Goal: Information Seeking & Learning: Check status

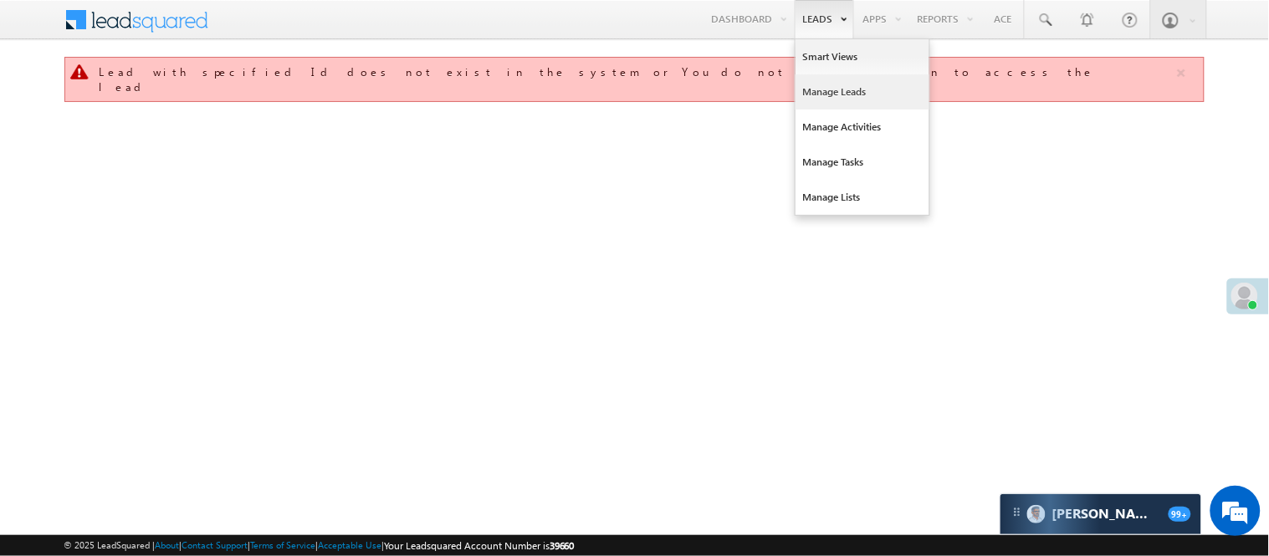
click at [831, 89] on link "Manage Leads" at bounding box center [862, 91] width 134 height 35
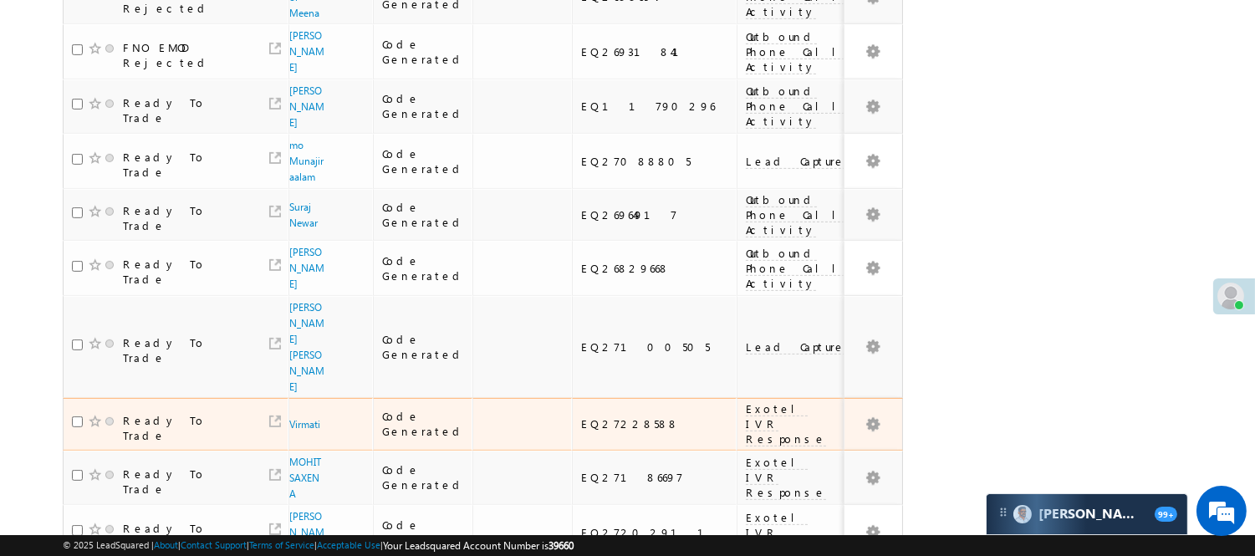
scroll to position [1243, 0]
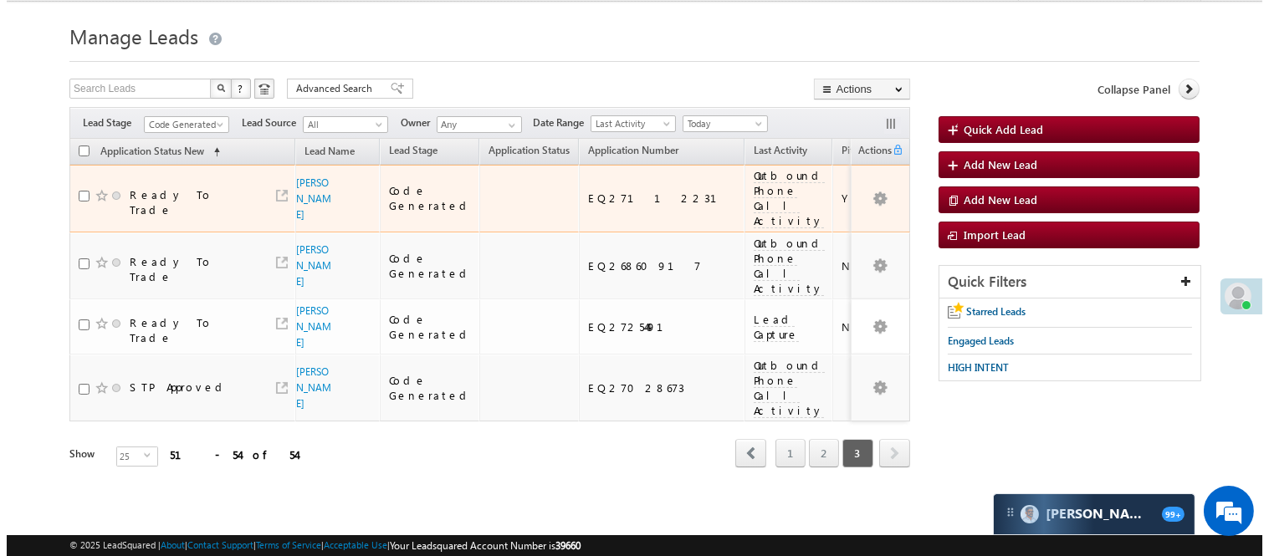
scroll to position [0, 0]
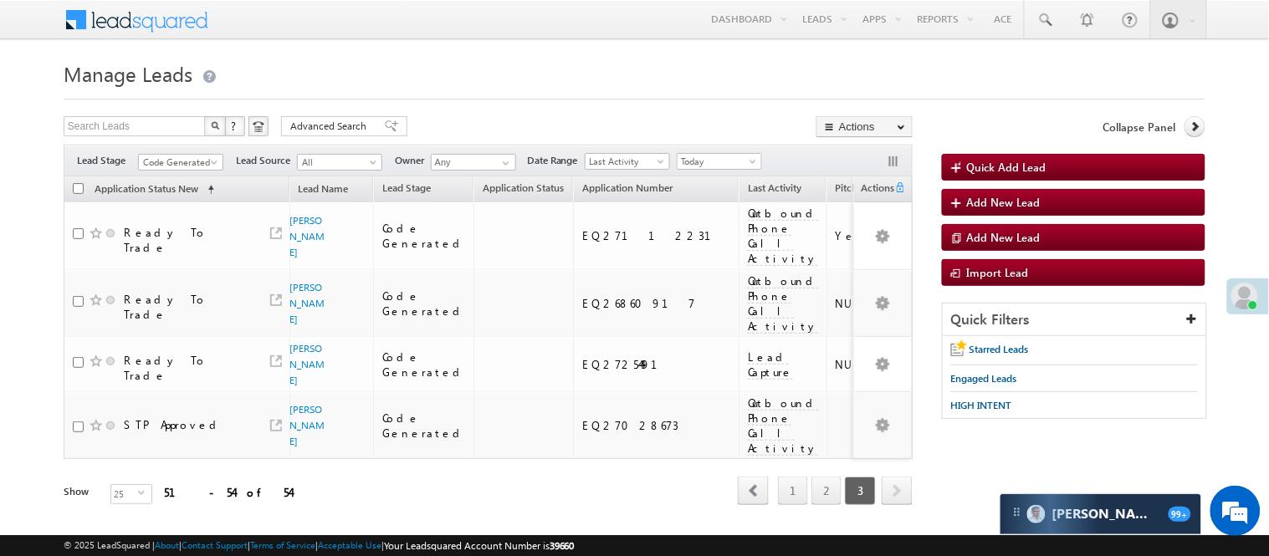
click at [160, 149] on div "Filters Lead Stage All Lead Generated Lead Talked - Pitch Not Done Lead Talked …" at bounding box center [488, 161] width 849 height 32
drag, startPoint x: 160, startPoint y: 151, endPoint x: 163, endPoint y: 162, distance: 12.2
click at [160, 152] on div "Filters Lead Stage All Lead Generated Lead Talked - Pitch Not Done Lead Talked …" at bounding box center [488, 161] width 849 height 32
click at [163, 163] on span "Code Generated" at bounding box center [178, 162] width 79 height 15
click at [172, 205] on link "Lead Generated" at bounding box center [181, 197] width 84 height 15
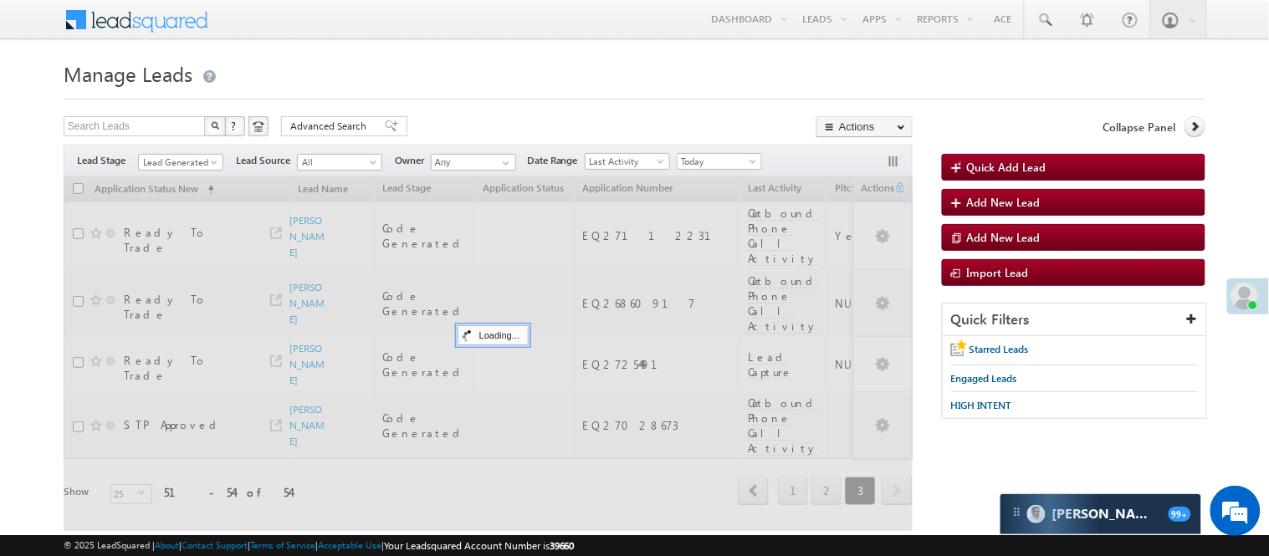
click at [544, 82] on h1 "Manage Leads" at bounding box center [635, 72] width 1142 height 33
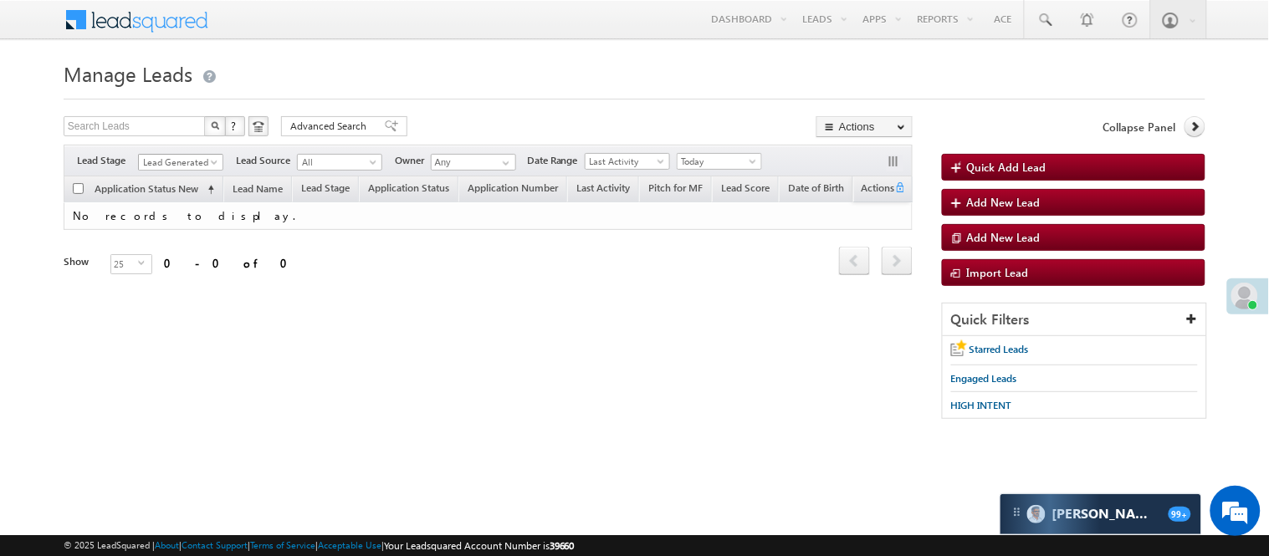
click at [186, 162] on span "Lead Generated" at bounding box center [178, 162] width 79 height 15
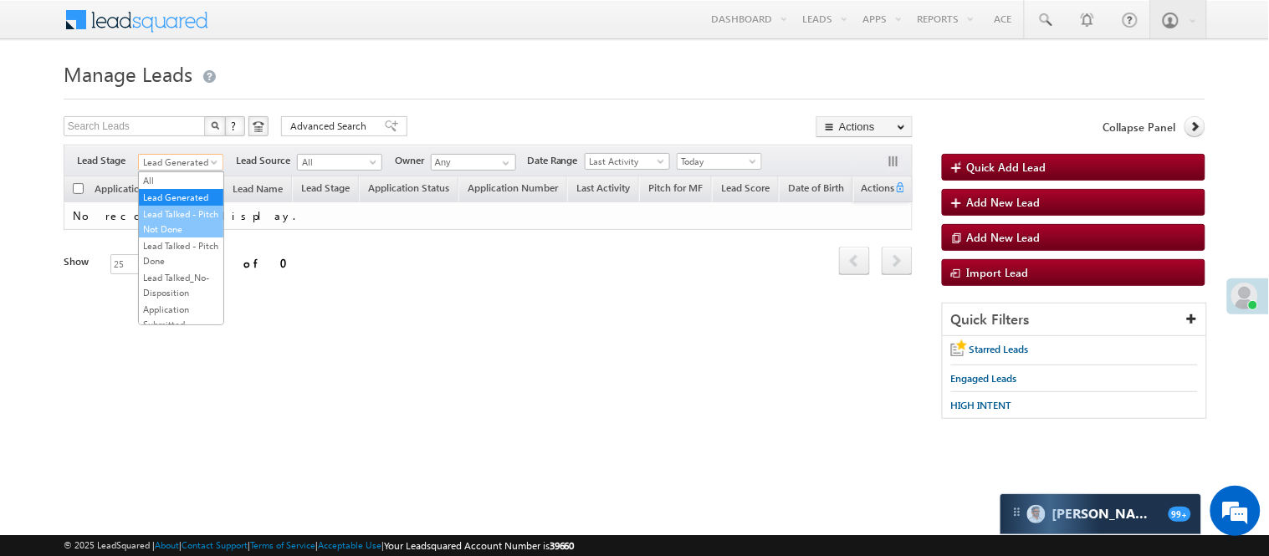
click at [188, 235] on link "Lead Talked - Pitch Not Done" at bounding box center [181, 222] width 84 height 30
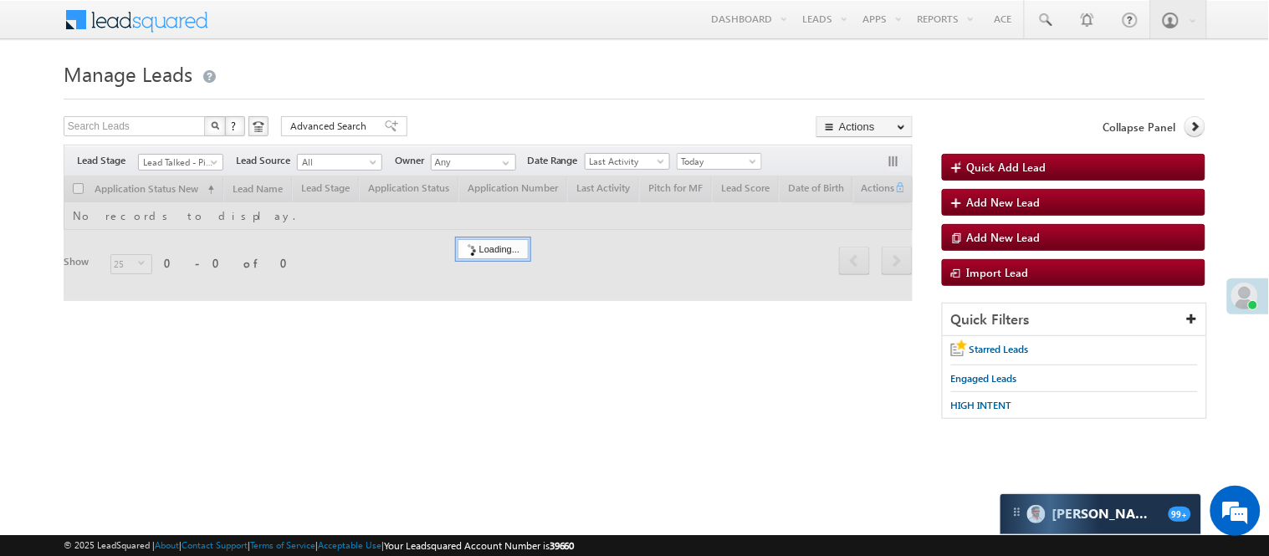
click at [454, 90] on div at bounding box center [635, 94] width 1142 height 11
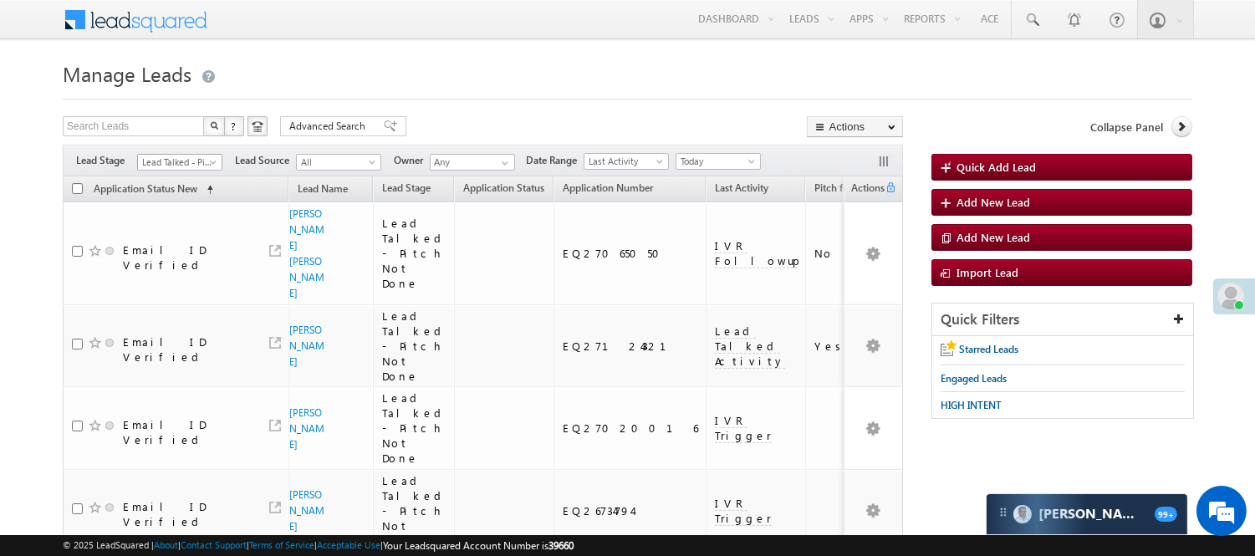
click at [202, 156] on span "Lead Talked - Pitch Not Done" at bounding box center [177, 162] width 79 height 15
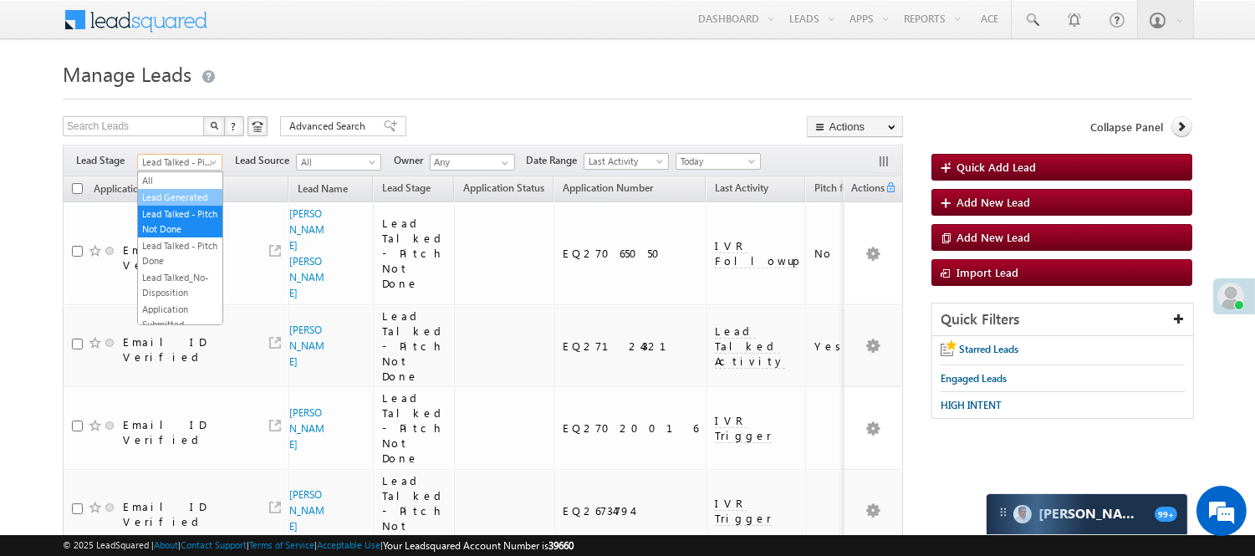
click at [184, 205] on link "Lead Generated" at bounding box center [180, 197] width 84 height 15
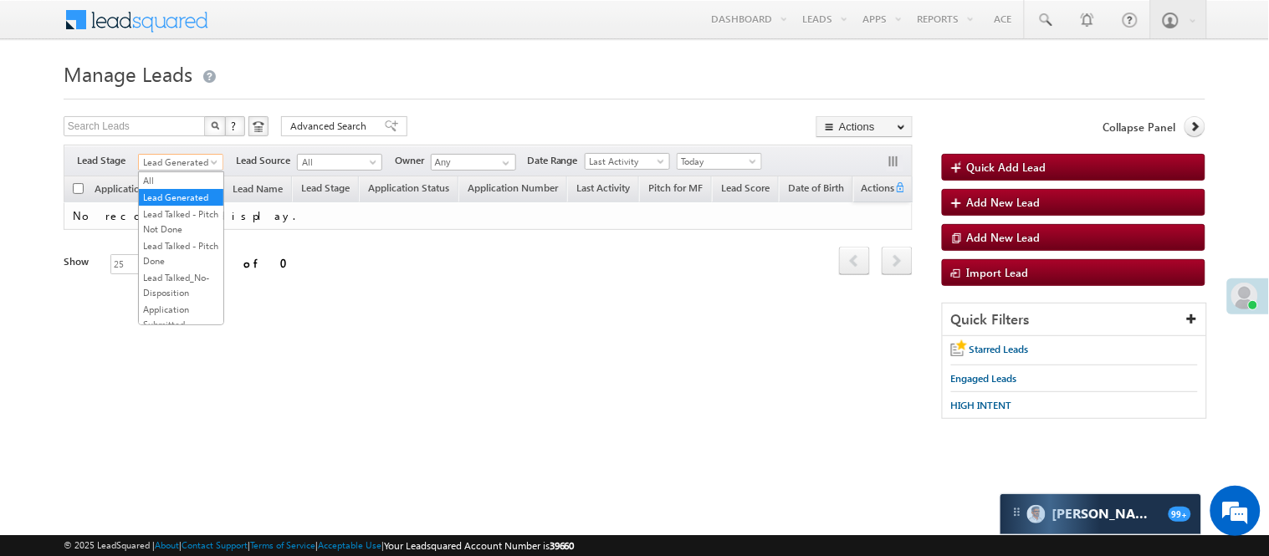
click at [191, 161] on span "Lead Generated" at bounding box center [178, 162] width 79 height 15
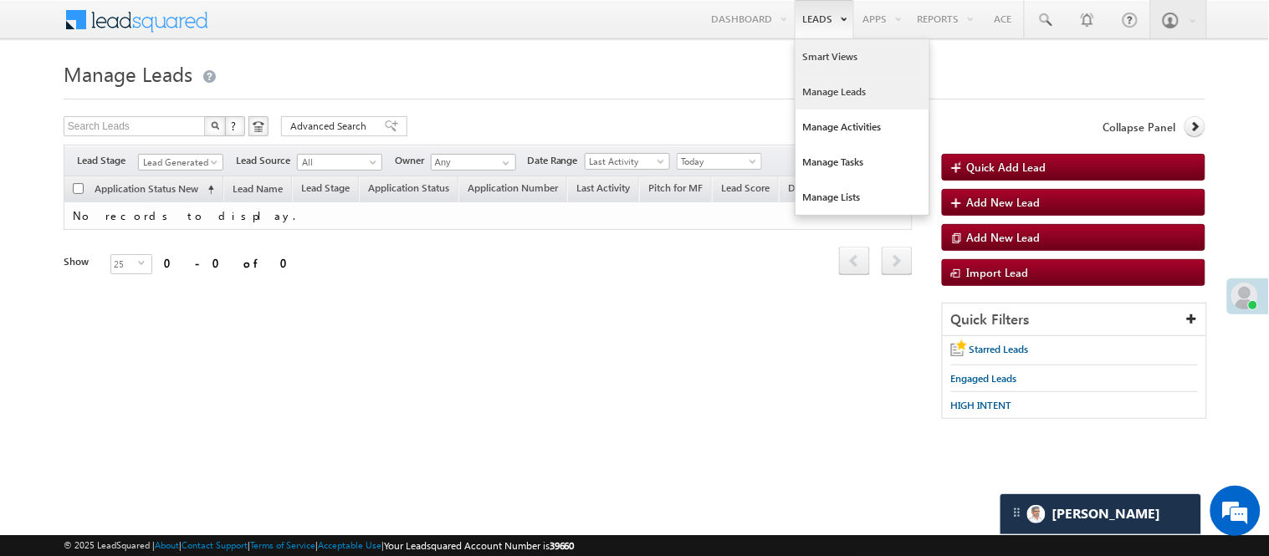
click at [830, 54] on link "Smart Views" at bounding box center [862, 56] width 134 height 35
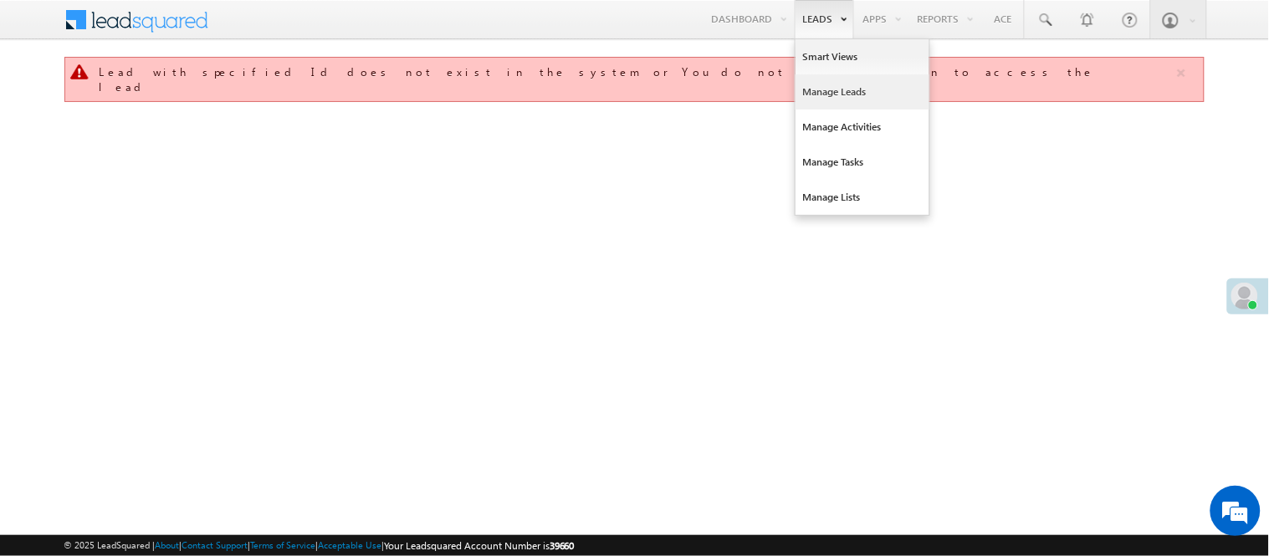
click at [830, 99] on link "Manage Leads" at bounding box center [862, 91] width 134 height 35
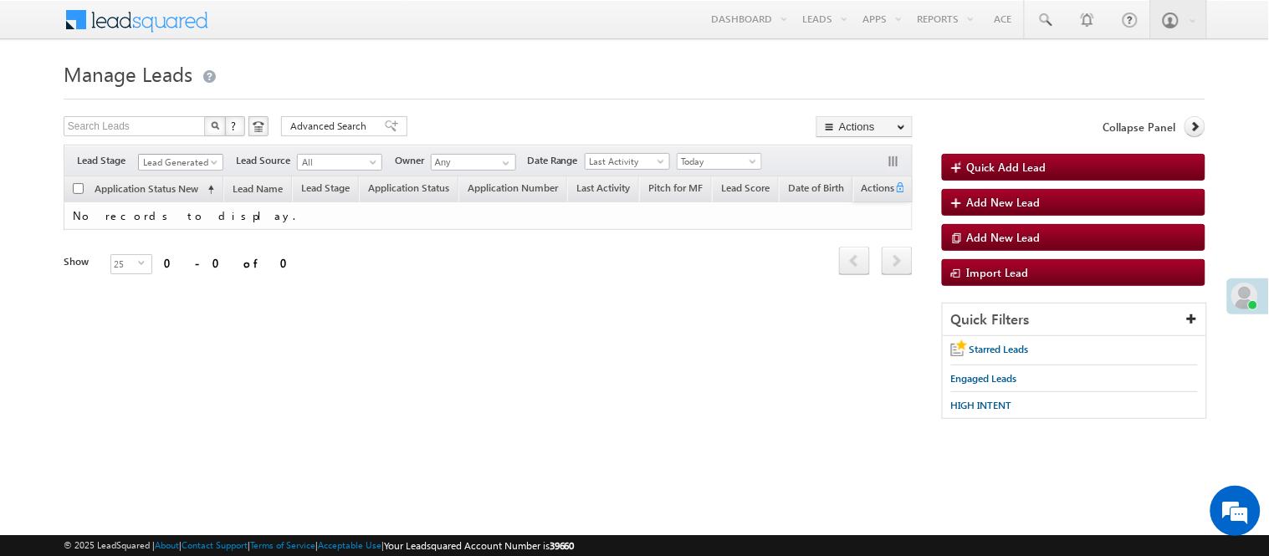
click at [212, 161] on span at bounding box center [215, 165] width 13 height 13
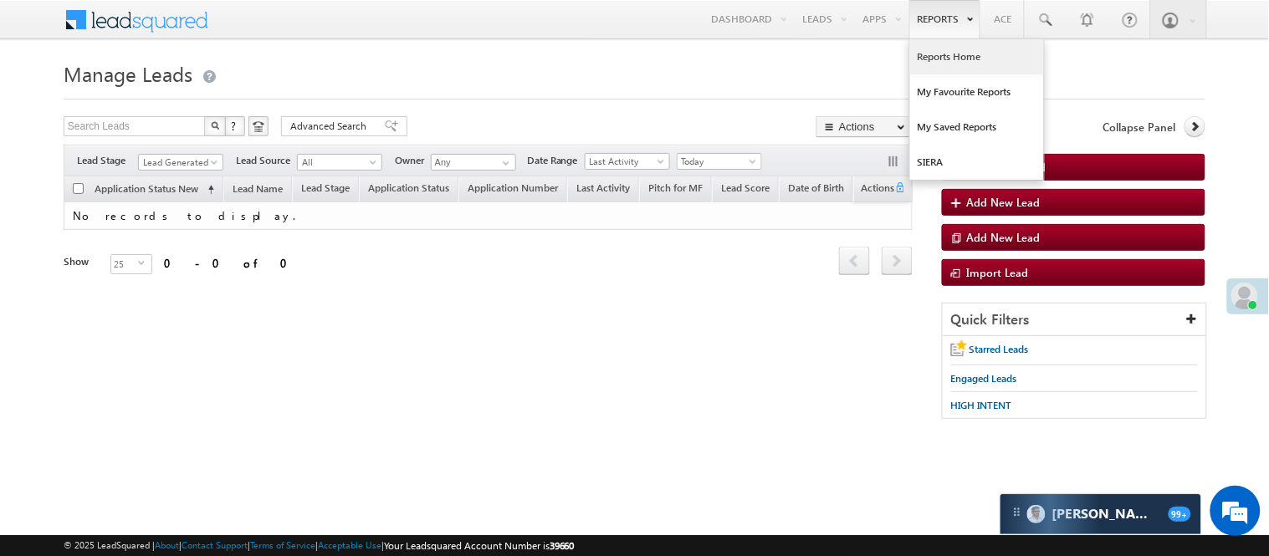
click at [947, 64] on link "Reports Home" at bounding box center [977, 56] width 134 height 35
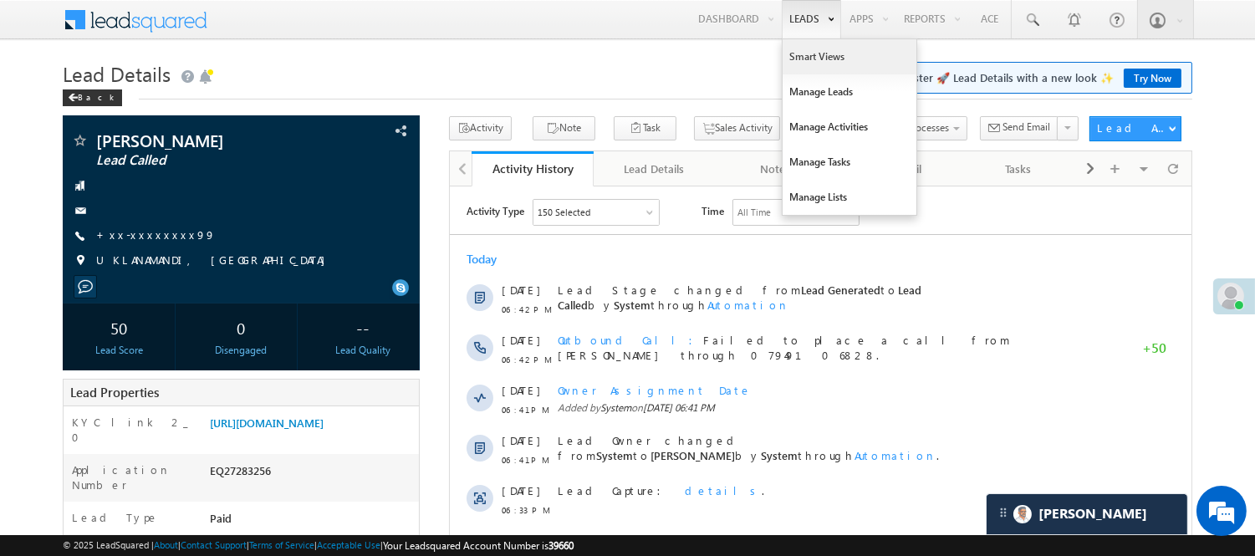
click at [798, 54] on link "Smart Views" at bounding box center [850, 56] width 134 height 35
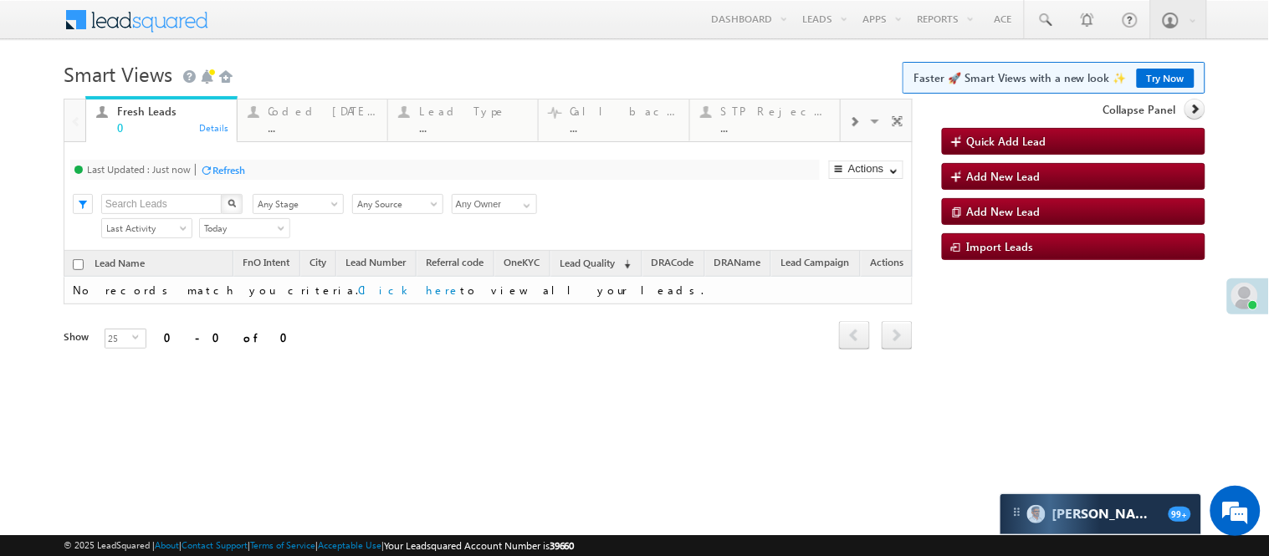
click at [304, 126] on div "..." at bounding box center [322, 127] width 109 height 13
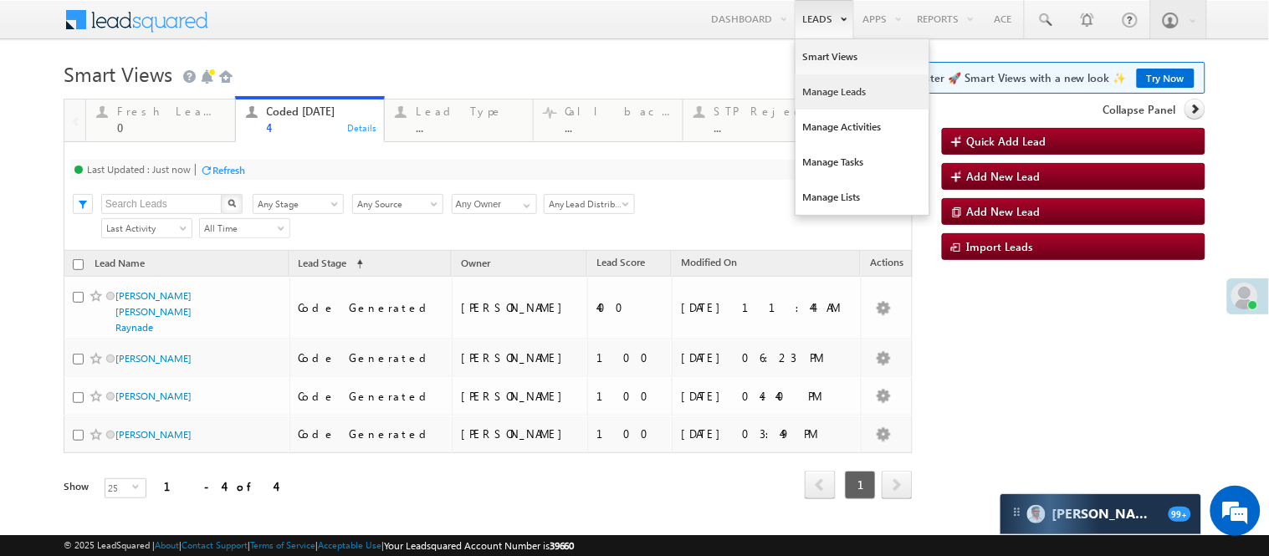
click at [824, 90] on link "Manage Leads" at bounding box center [862, 91] width 134 height 35
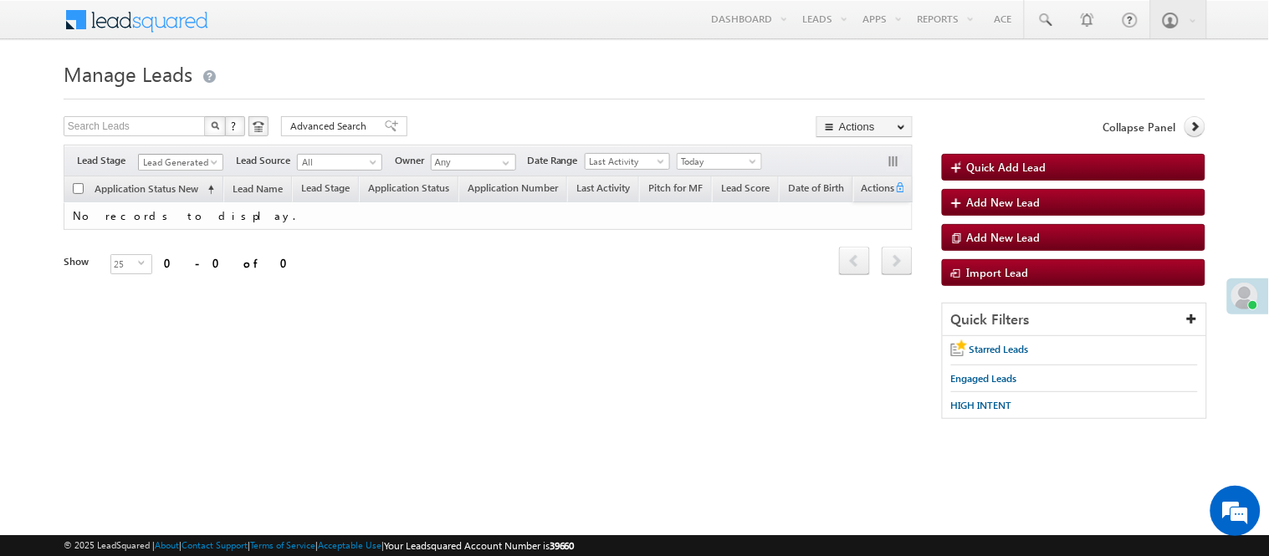
click at [184, 159] on span "Lead Generated" at bounding box center [178, 162] width 79 height 15
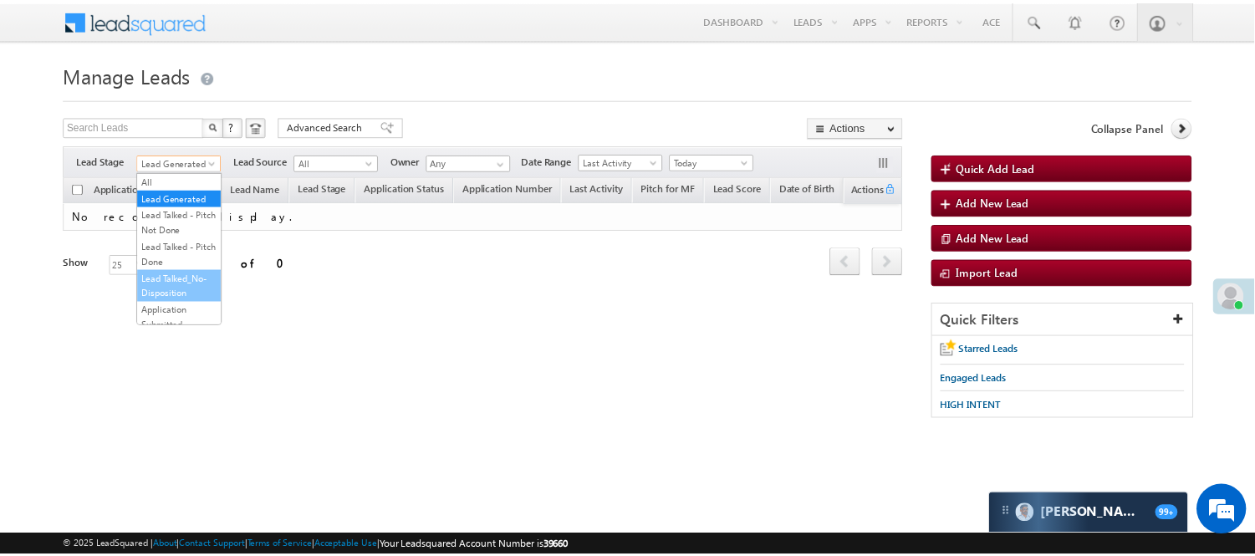
scroll to position [415, 0]
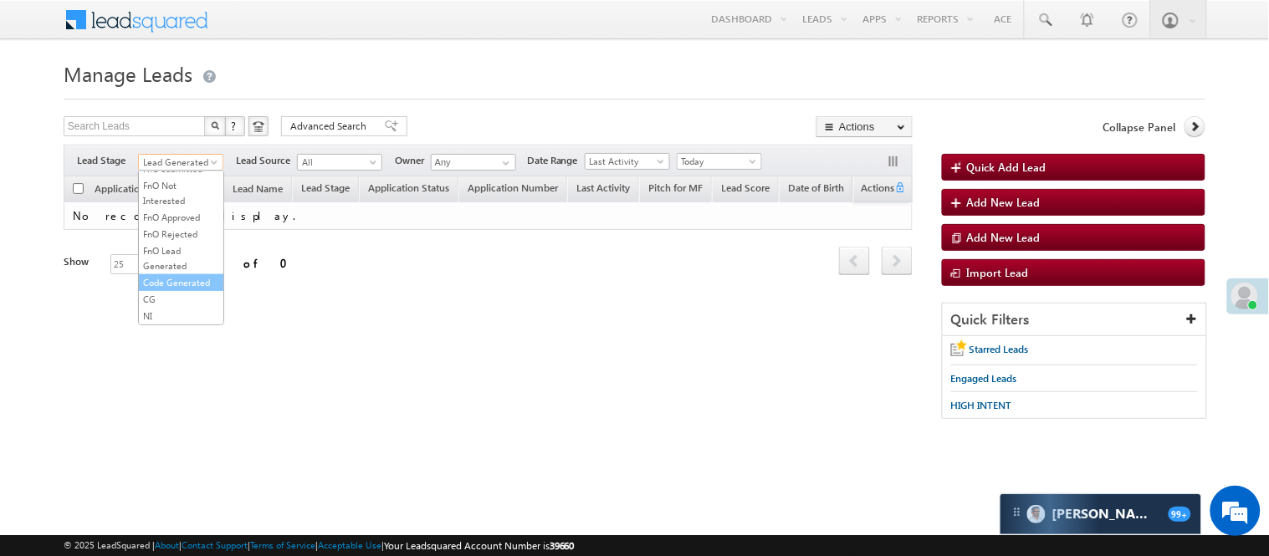
click at [172, 275] on link "Code Generated" at bounding box center [181, 282] width 84 height 15
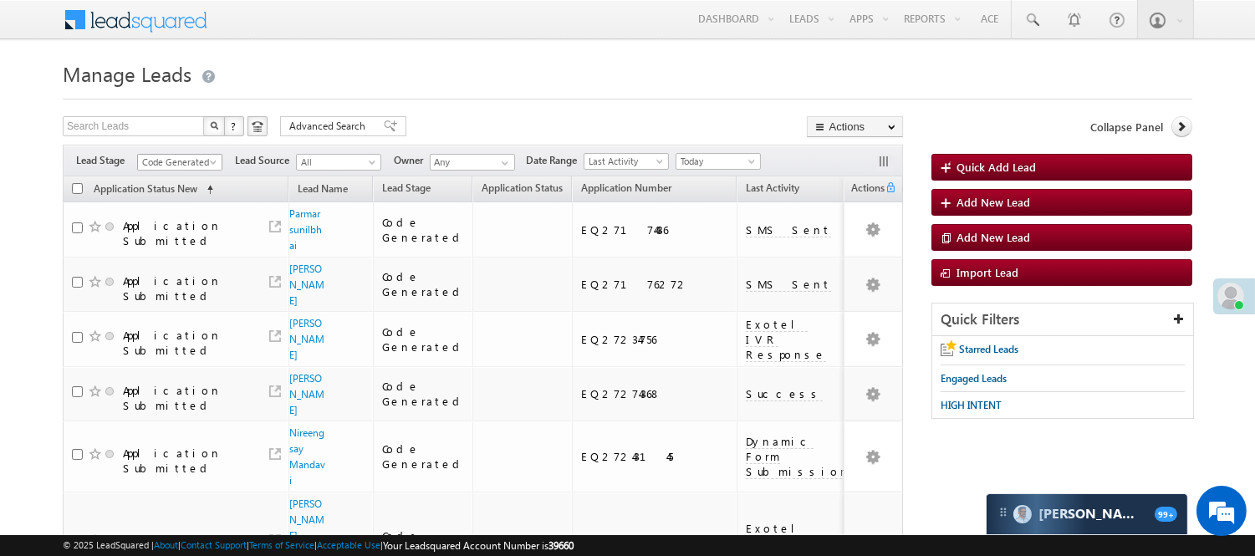
click at [197, 163] on span "Code Generated" at bounding box center [177, 162] width 79 height 15
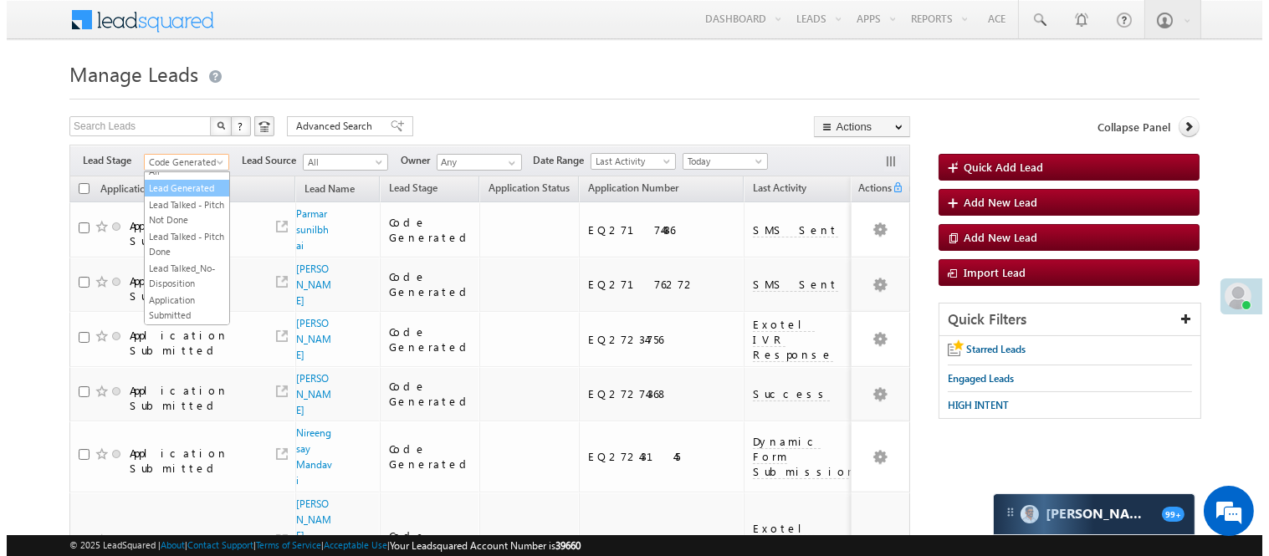
scroll to position [0, 0]
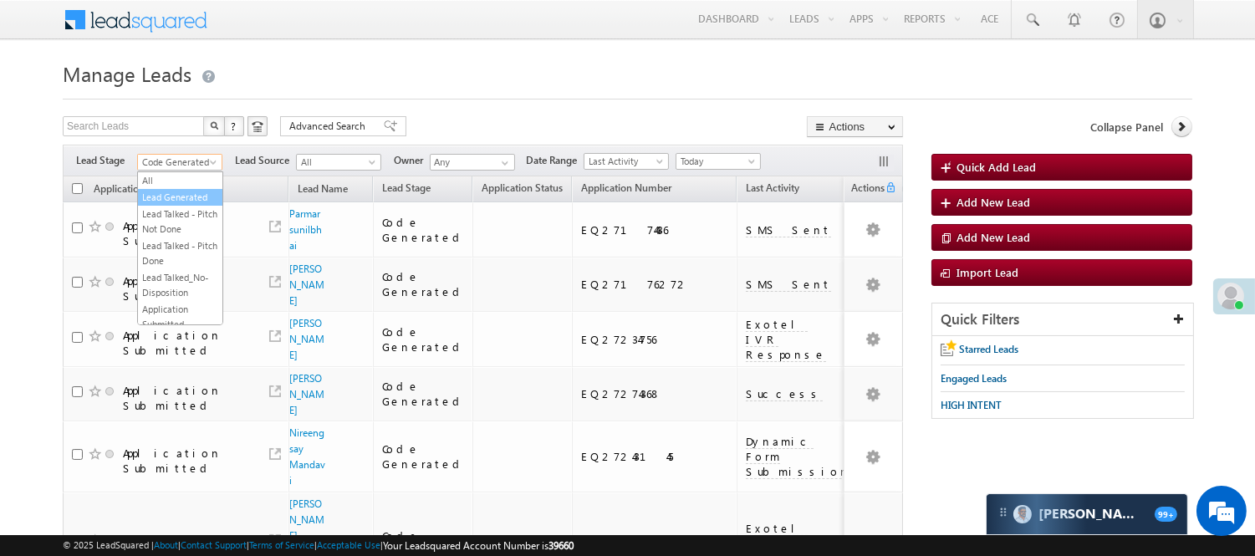
click at [187, 205] on link "Lead Generated" at bounding box center [180, 197] width 84 height 15
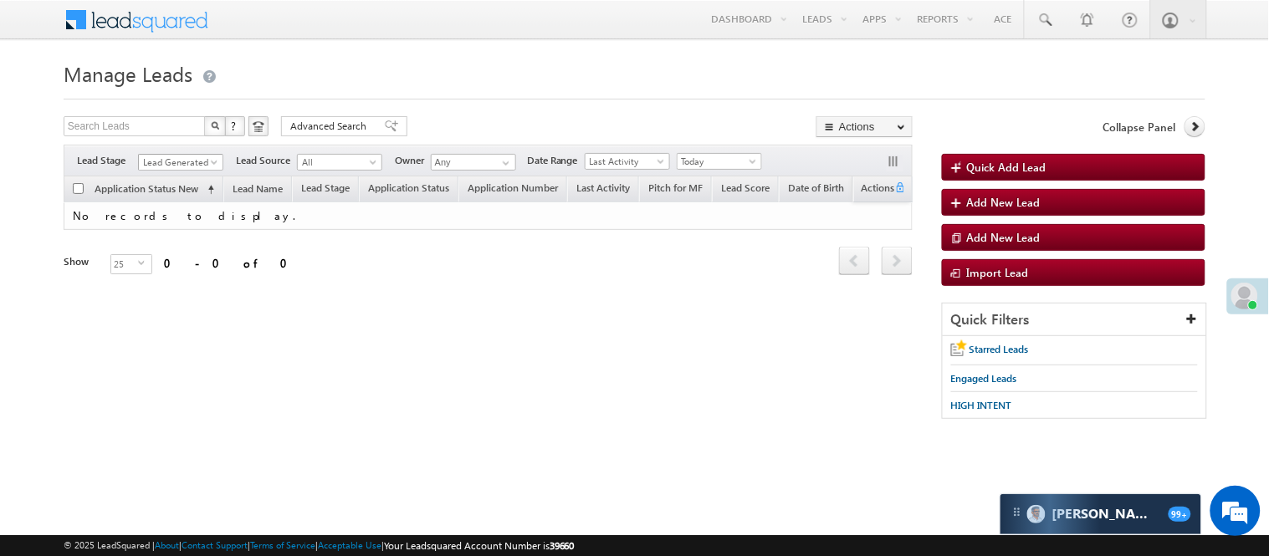
click at [196, 156] on span "Lead Generated" at bounding box center [178, 162] width 79 height 15
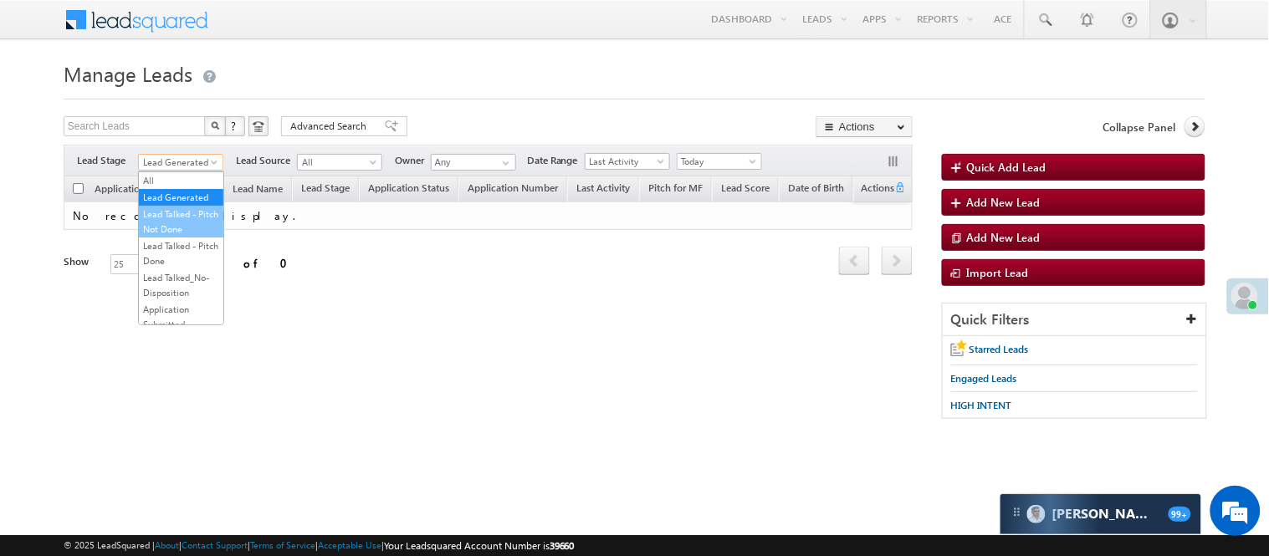
click at [179, 229] on link "Lead Talked - Pitch Not Done" at bounding box center [181, 222] width 84 height 30
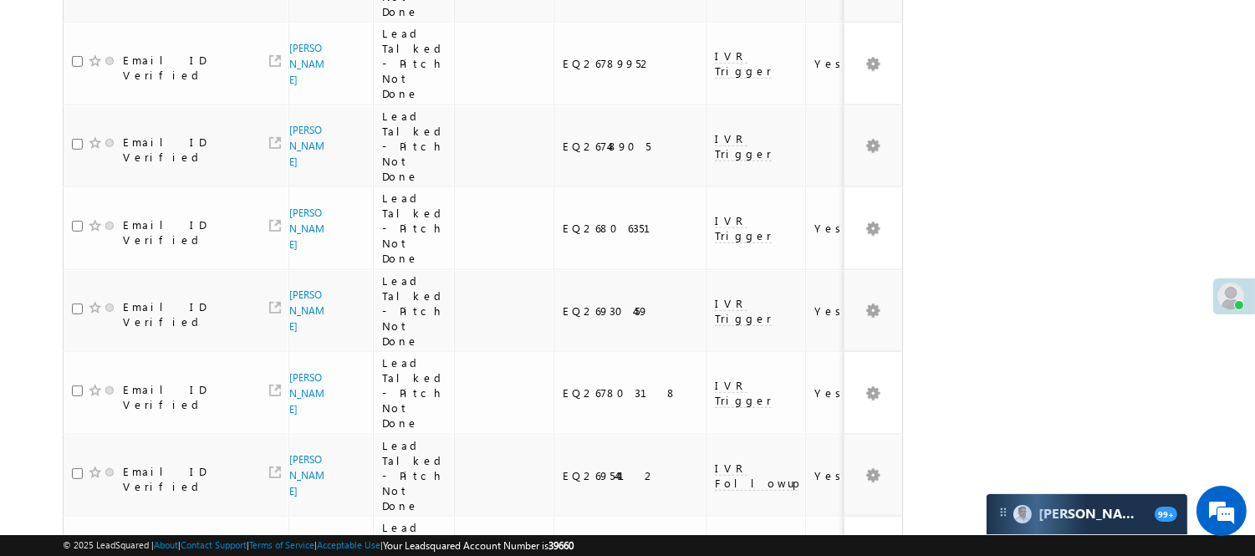
scroll to position [1541, 0]
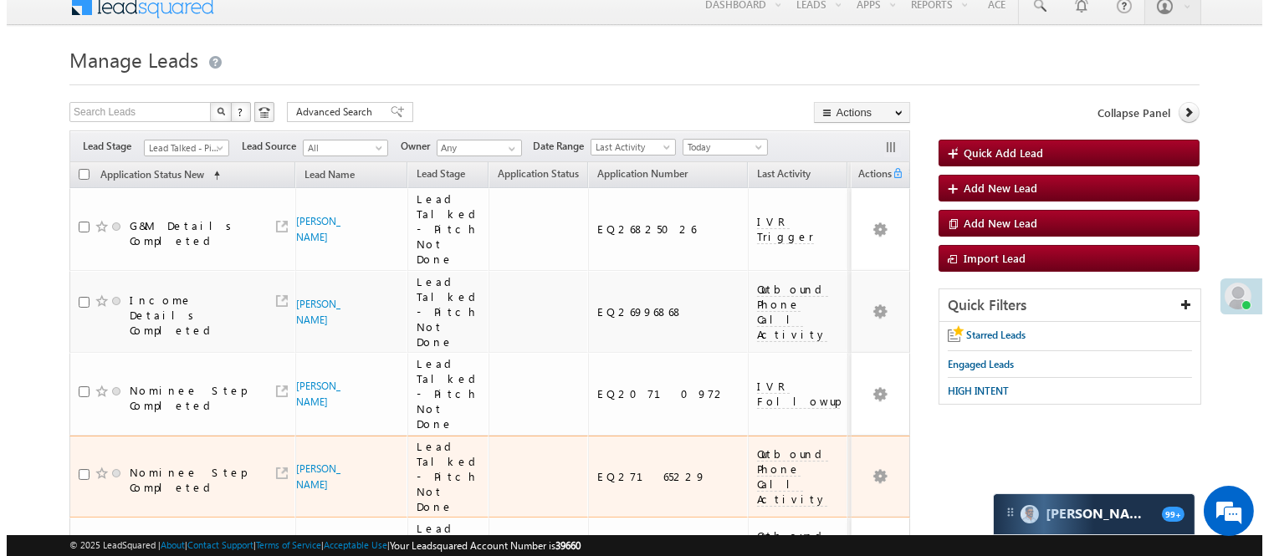
scroll to position [0, 0]
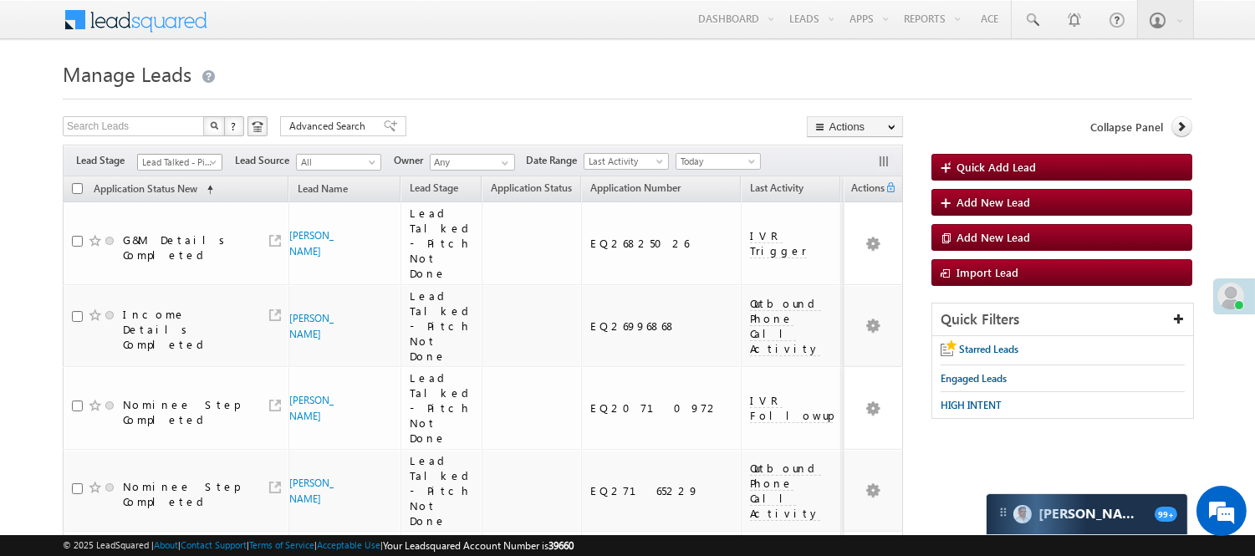
click at [169, 161] on span "Lead Talked - Pitch Not Done" at bounding box center [177, 162] width 79 height 15
click at [163, 205] on link "Lead Generated" at bounding box center [180, 197] width 84 height 15
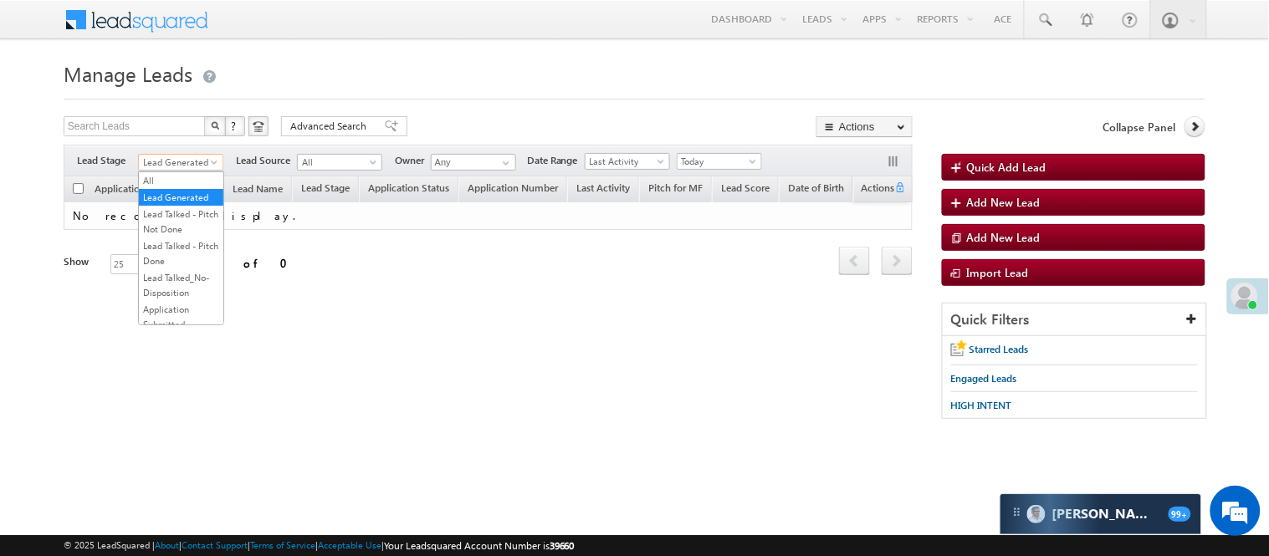
click at [189, 166] on span "Lead Generated" at bounding box center [178, 162] width 79 height 15
click at [185, 237] on link "Lead Talked - Pitch Not Done" at bounding box center [181, 222] width 84 height 30
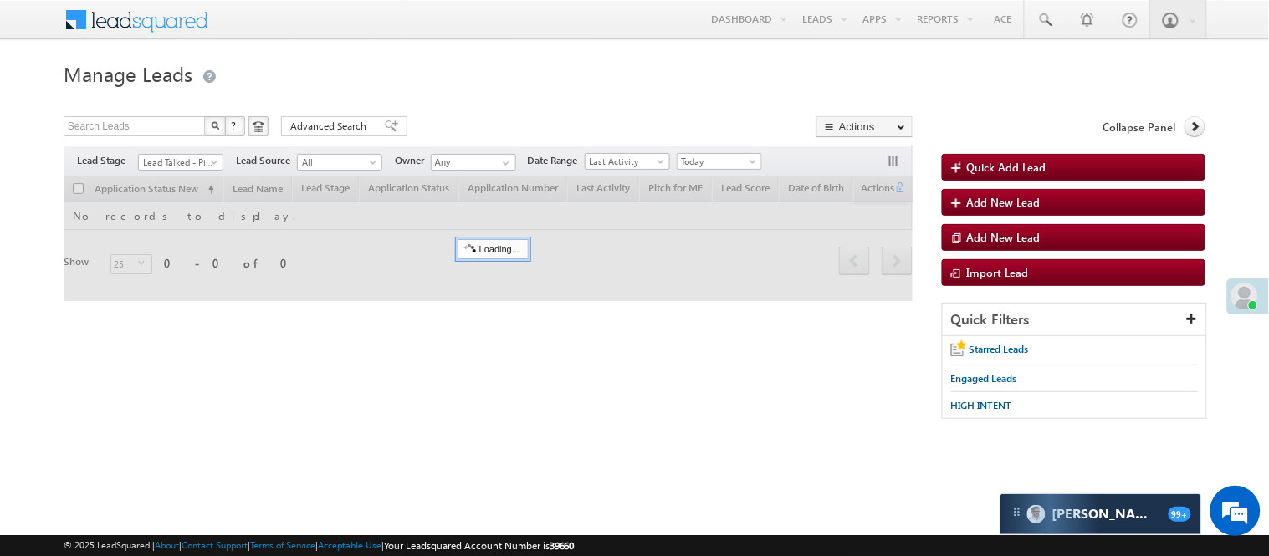
click at [190, 165] on span "Lead Talked - Pitch Not Done" at bounding box center [178, 162] width 79 height 15
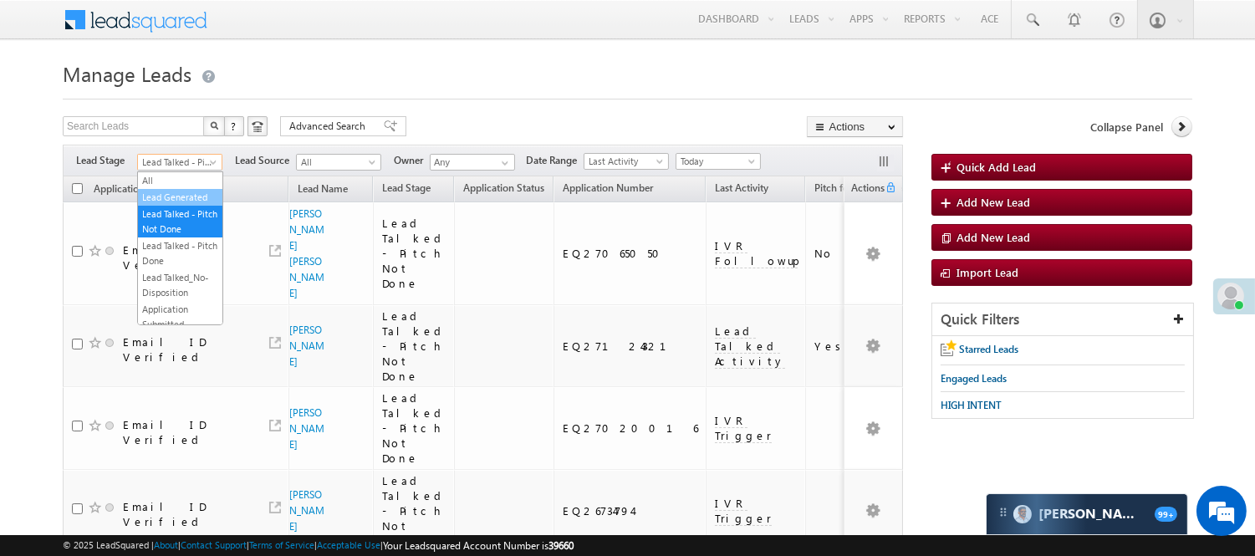
click at [170, 205] on link "Lead Generated" at bounding box center [180, 197] width 84 height 15
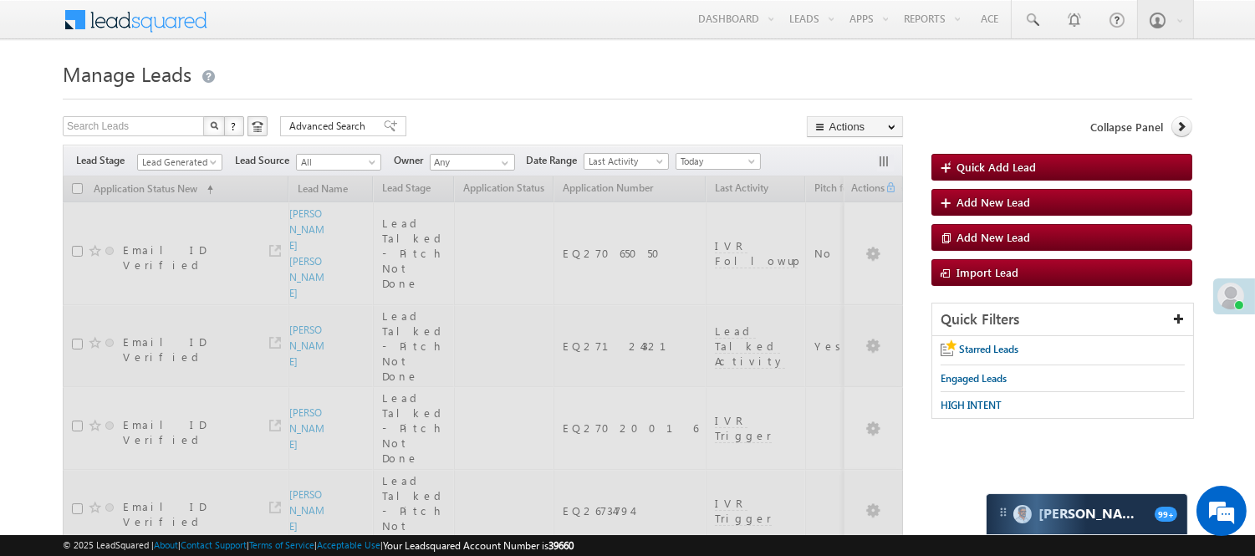
click at [505, 122] on div "Search Leads X ? 62 results found Advanced Search Advanced Search Advanced sear…" at bounding box center [483, 128] width 840 height 24
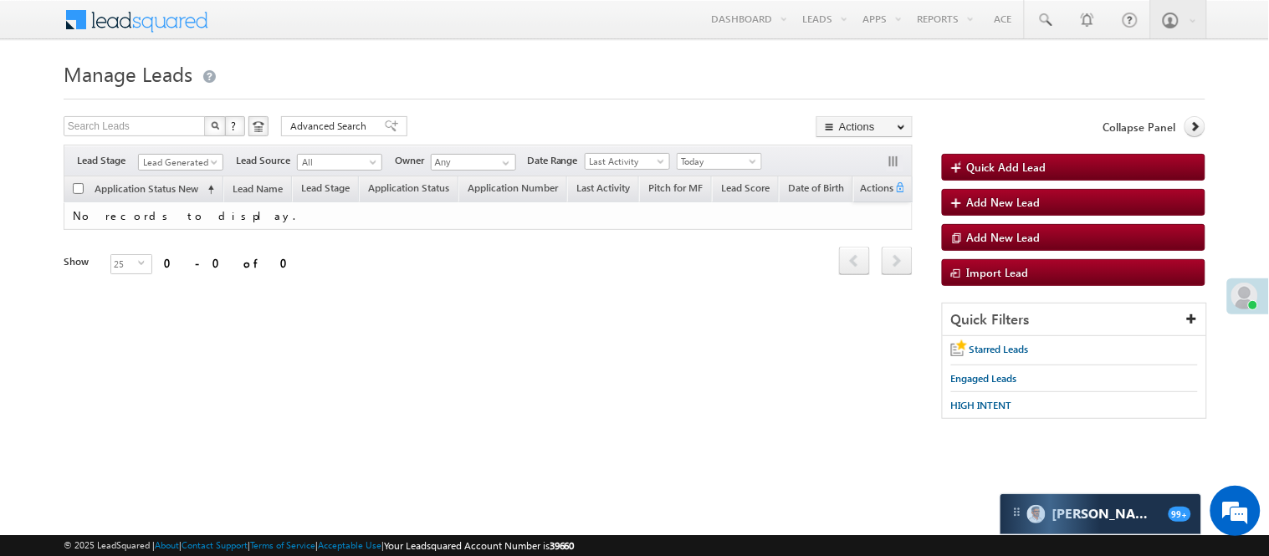
drag, startPoint x: 168, startPoint y: 174, endPoint x: 171, endPoint y: 163, distance: 11.4
click at [169, 174] on div "Filters Lead Stage All Lead Generated Lead Talked - Pitch Not Done Lead Talked …" at bounding box center [488, 161] width 849 height 32
click at [171, 162] on span "Lead Generated" at bounding box center [178, 162] width 79 height 15
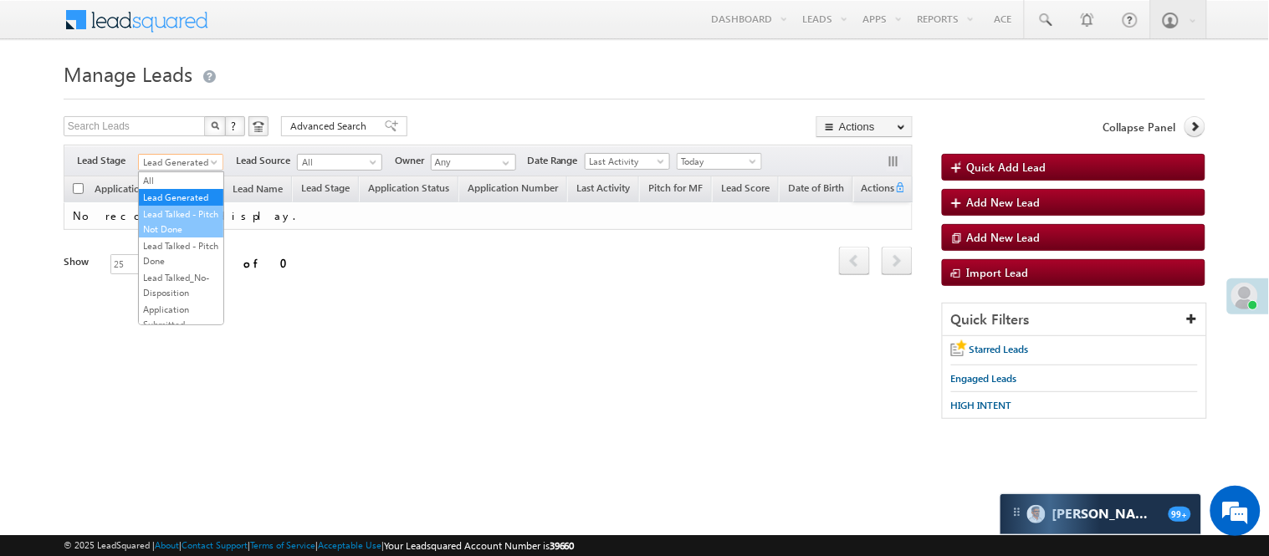
click at [167, 237] on link "Lead Talked - Pitch Not Done" at bounding box center [181, 222] width 84 height 30
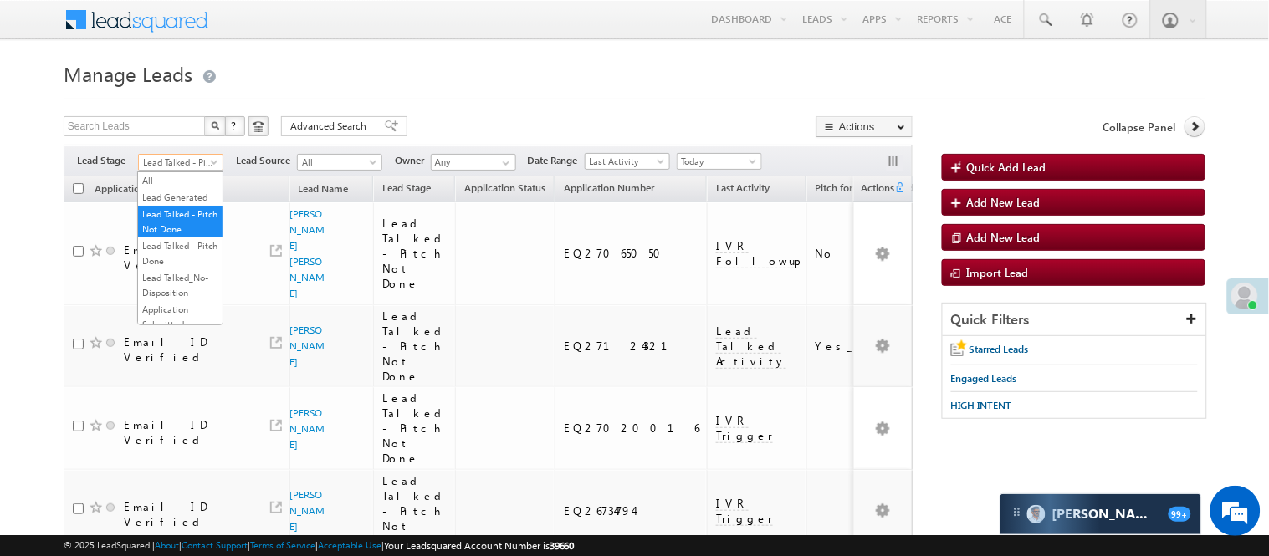
click at [159, 161] on span "Lead Talked - Pitch Not Done" at bounding box center [178, 162] width 79 height 15
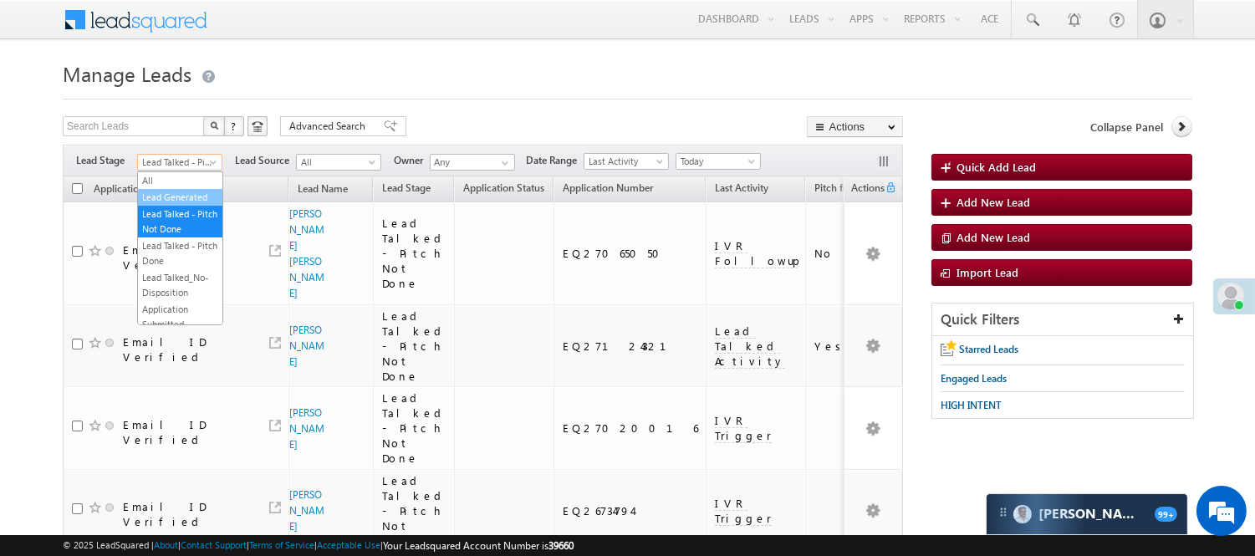
click at [163, 196] on link "Lead Generated" at bounding box center [180, 197] width 84 height 15
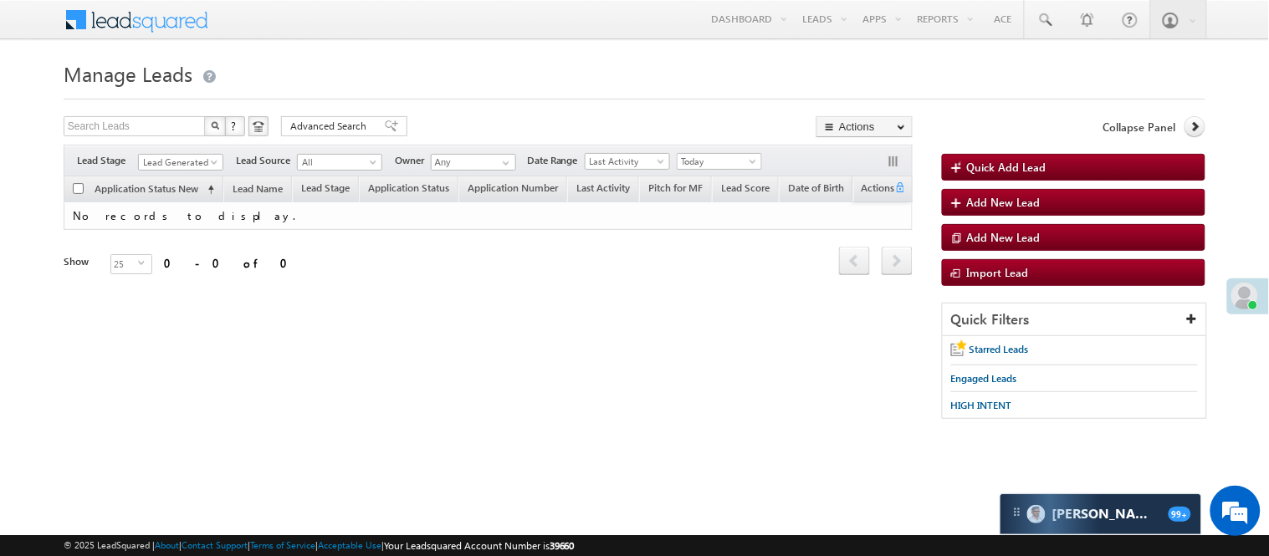
click at [193, 151] on div "Filters Lead Stage All Lead Generated Lead Talked - Pitch Not Done Lead Talked …" at bounding box center [488, 161] width 849 height 32
click at [193, 161] on span "Lead Generated" at bounding box center [178, 162] width 79 height 15
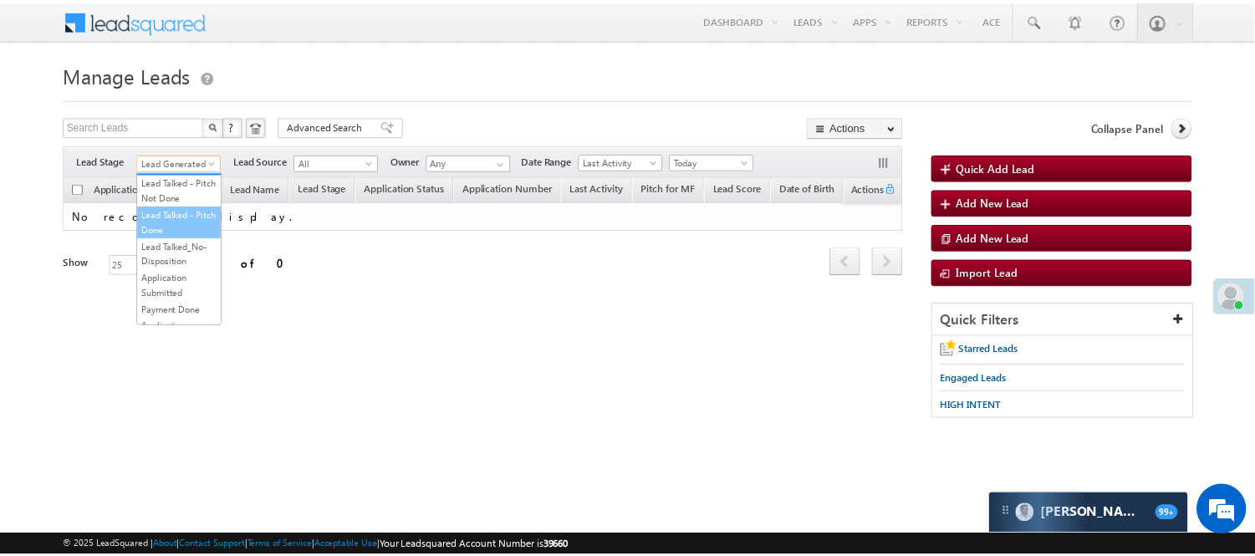
scroll to position [278, 0]
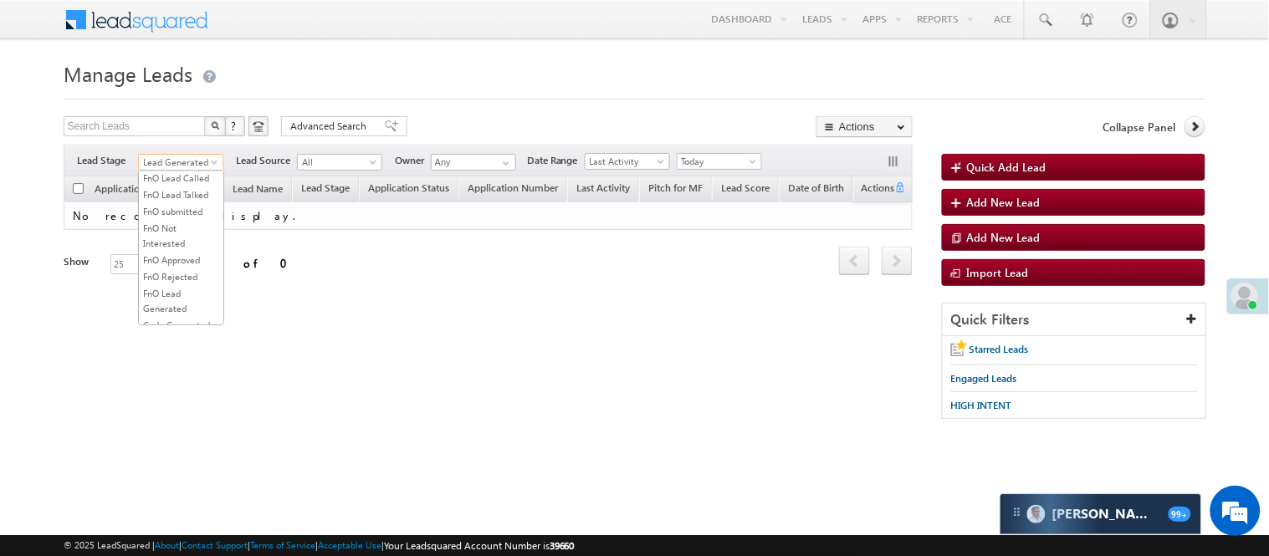
click at [181, 152] on link "Lead Talked" at bounding box center [181, 144] width 84 height 15
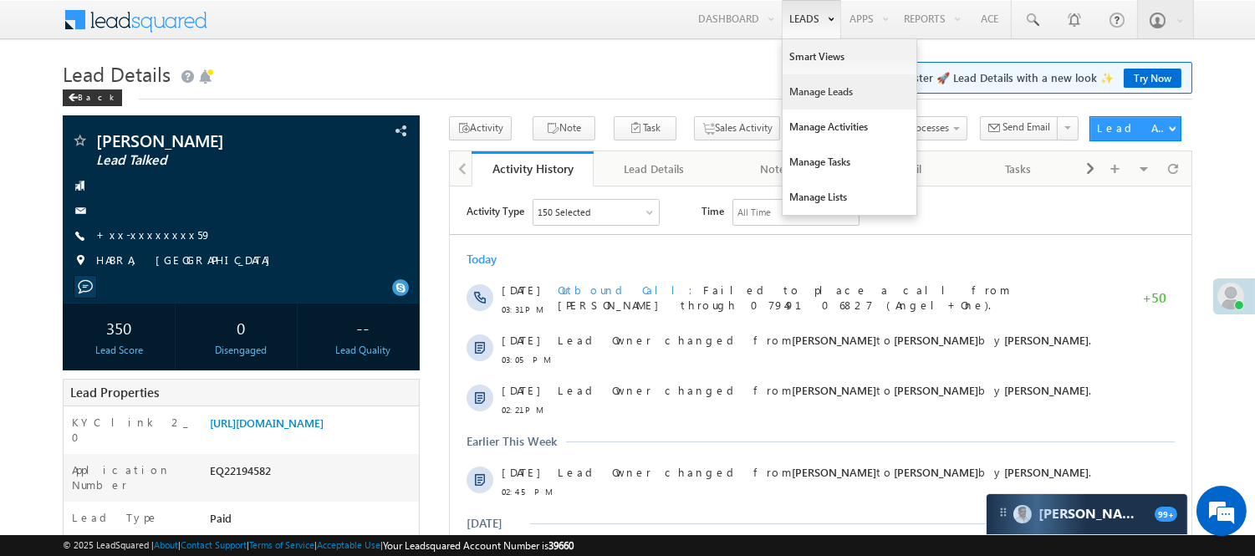
click at [829, 90] on link "Manage Leads" at bounding box center [850, 91] width 134 height 35
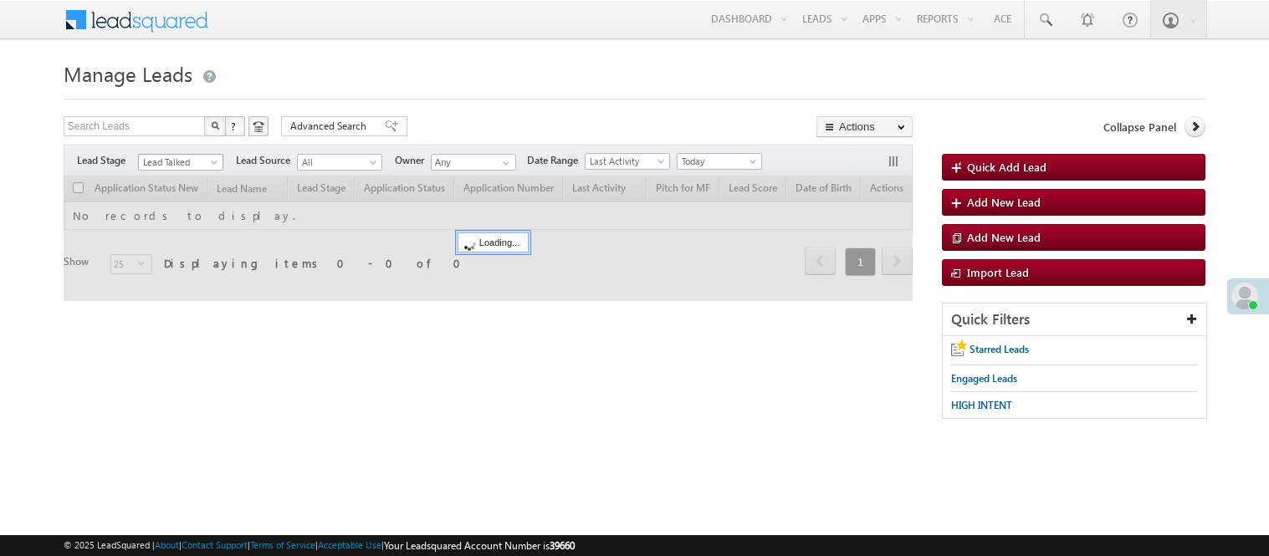
click at [187, 163] on span "Lead Talked" at bounding box center [178, 162] width 79 height 15
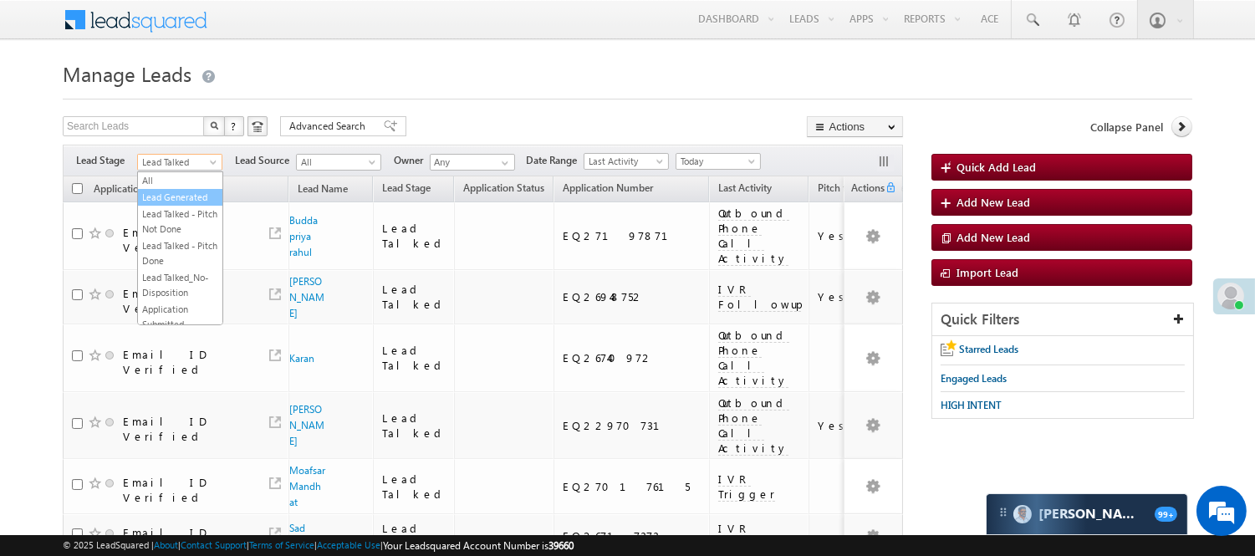
click at [179, 199] on link "Lead Generated" at bounding box center [180, 197] width 84 height 15
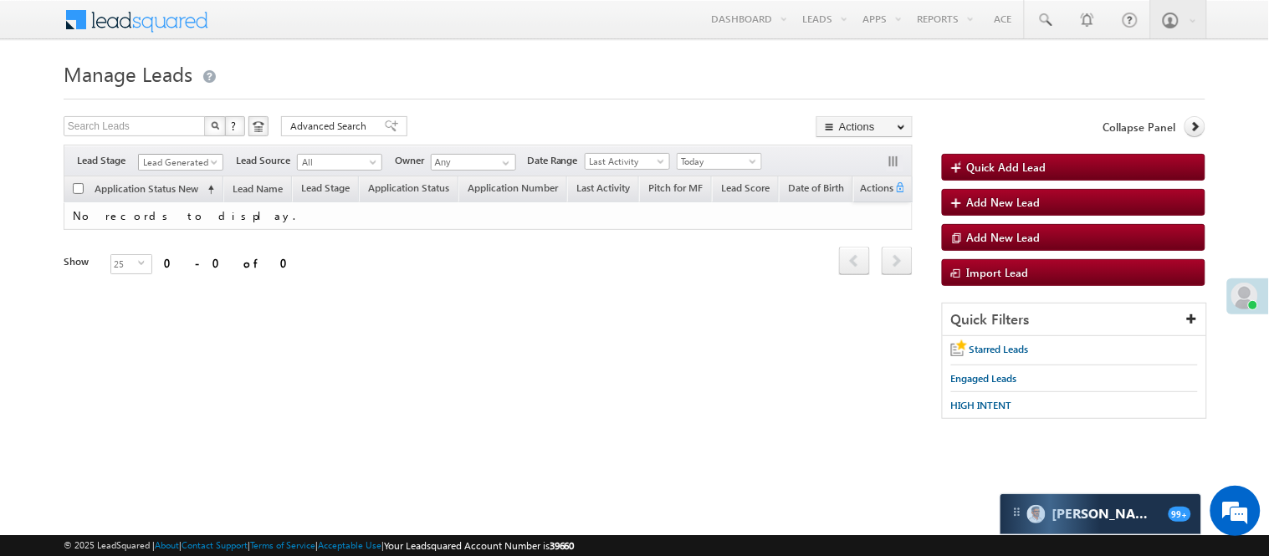
click at [191, 157] on span "Lead Generated" at bounding box center [178, 162] width 79 height 15
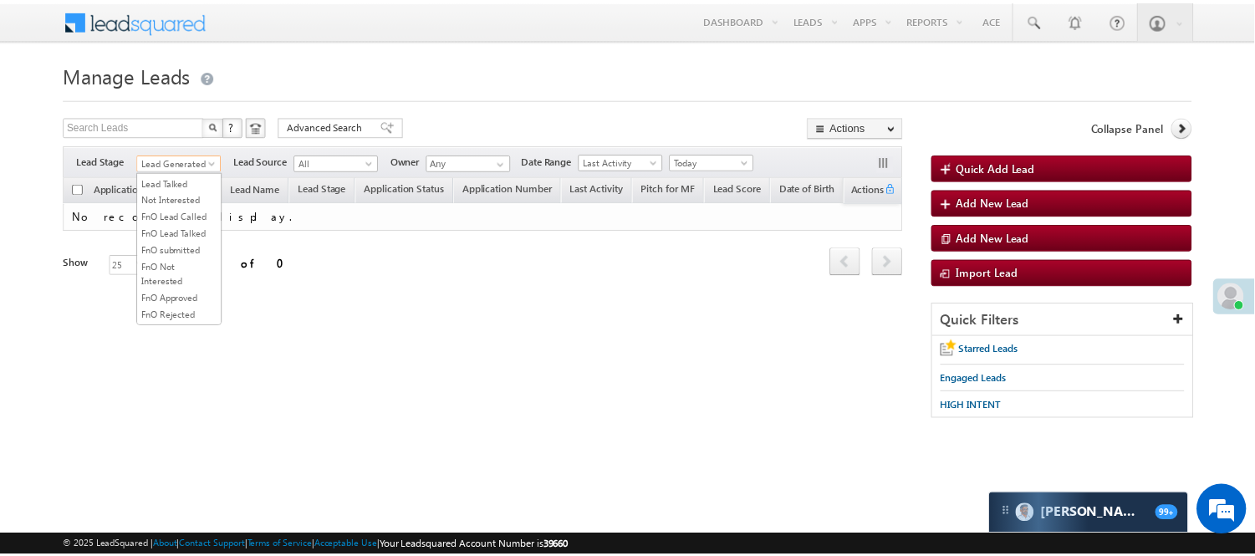
scroll to position [136, 0]
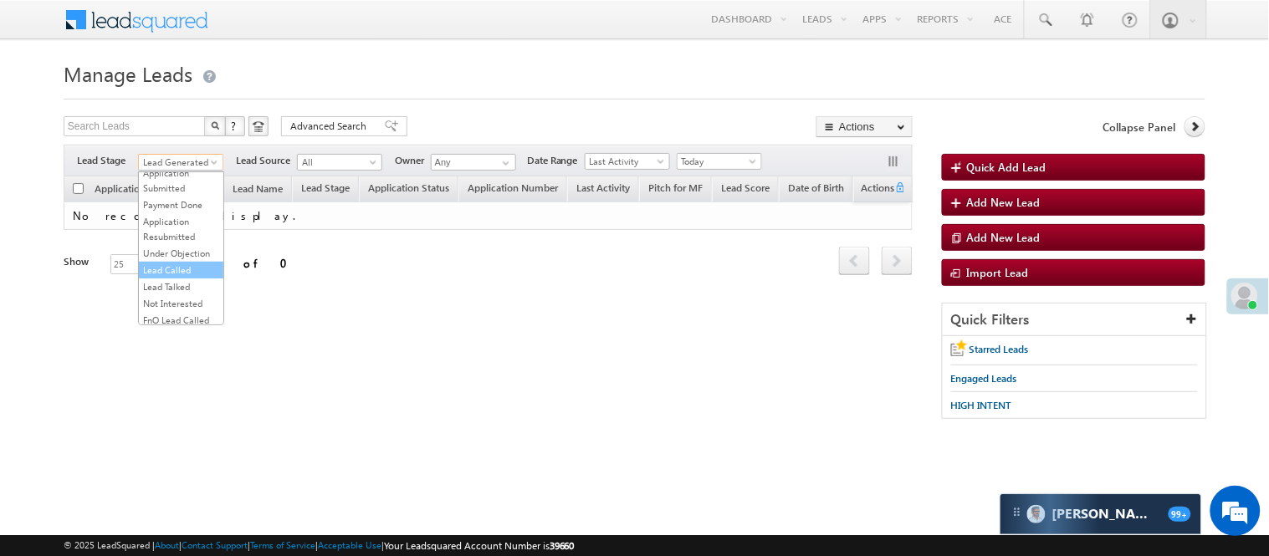
click at [160, 278] on link "Lead Called" at bounding box center [181, 270] width 84 height 15
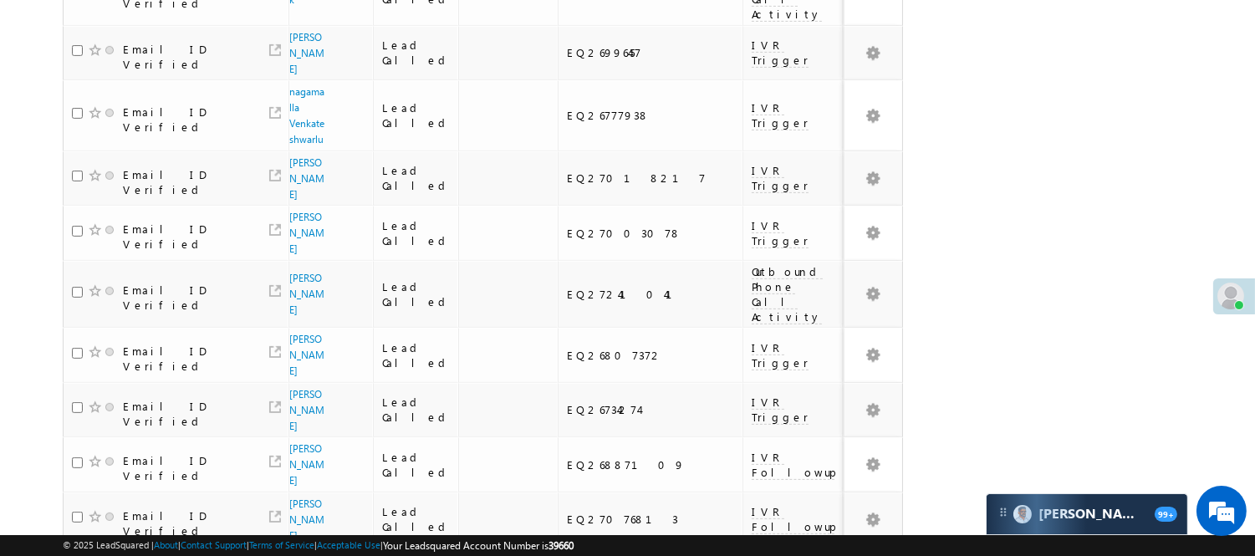
scroll to position [1083, 0]
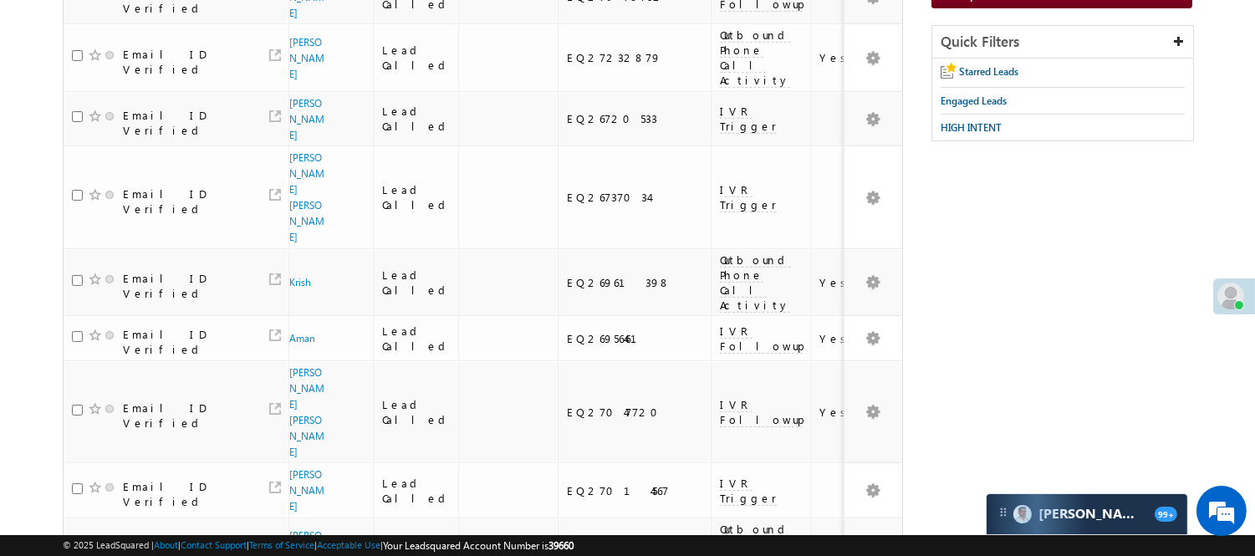
scroll to position [0, 0]
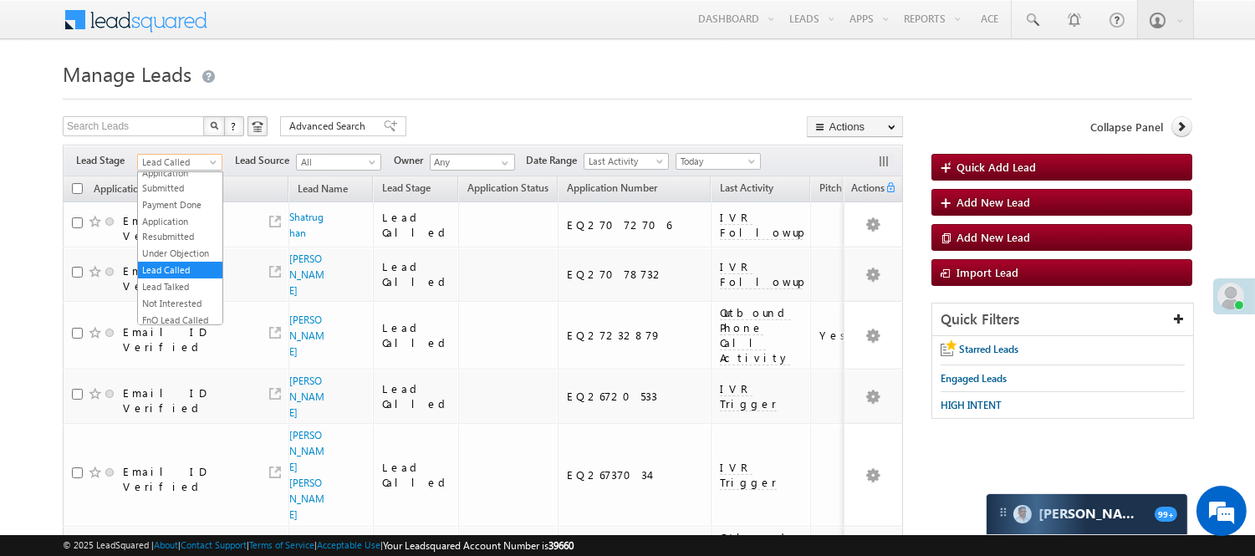
click at [169, 161] on span "Lead Called" at bounding box center [177, 162] width 79 height 15
click at [177, 275] on link "Code Generated" at bounding box center [180, 282] width 84 height 15
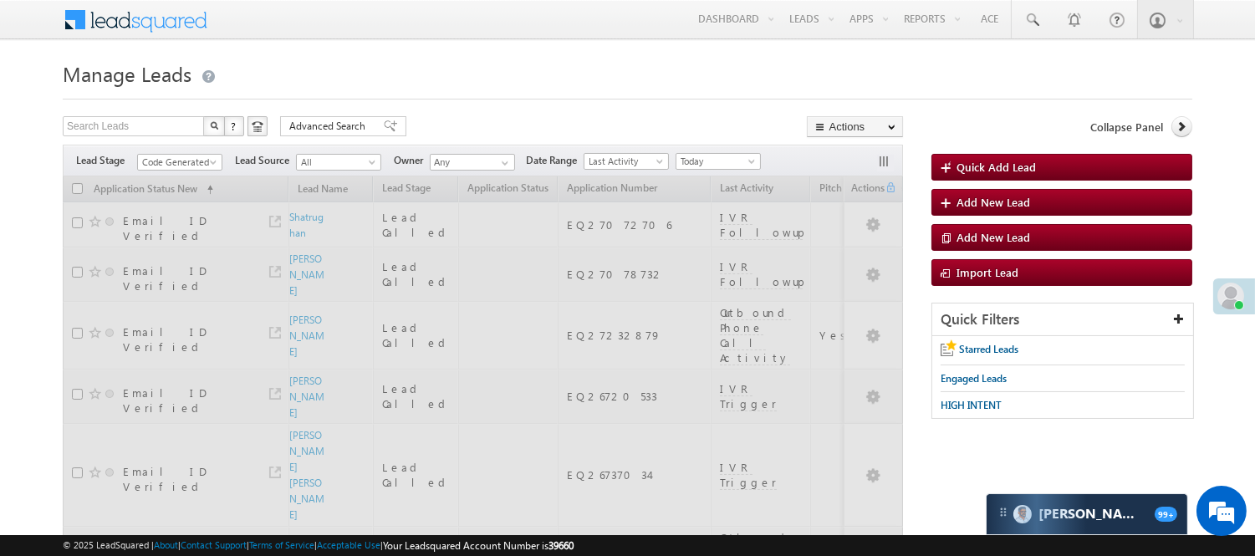
click at [592, 120] on div "Search Leads X ? 132 results found Advanced Search Advanced Search Advanced sea…" at bounding box center [483, 128] width 840 height 24
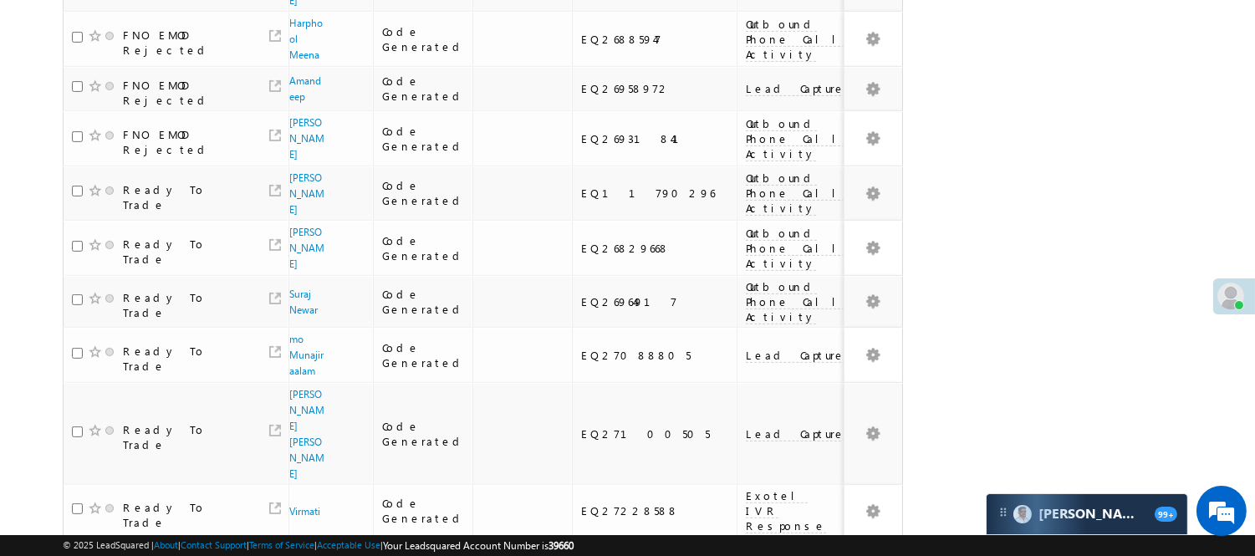
scroll to position [1391, 0]
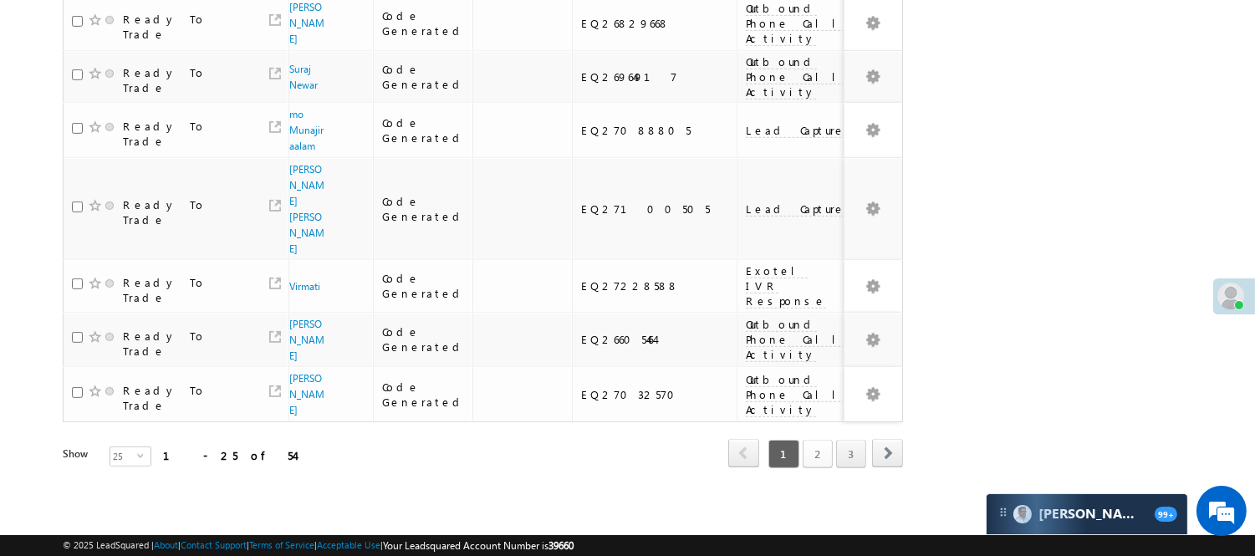
click at [813, 440] on link "2" at bounding box center [818, 454] width 30 height 28
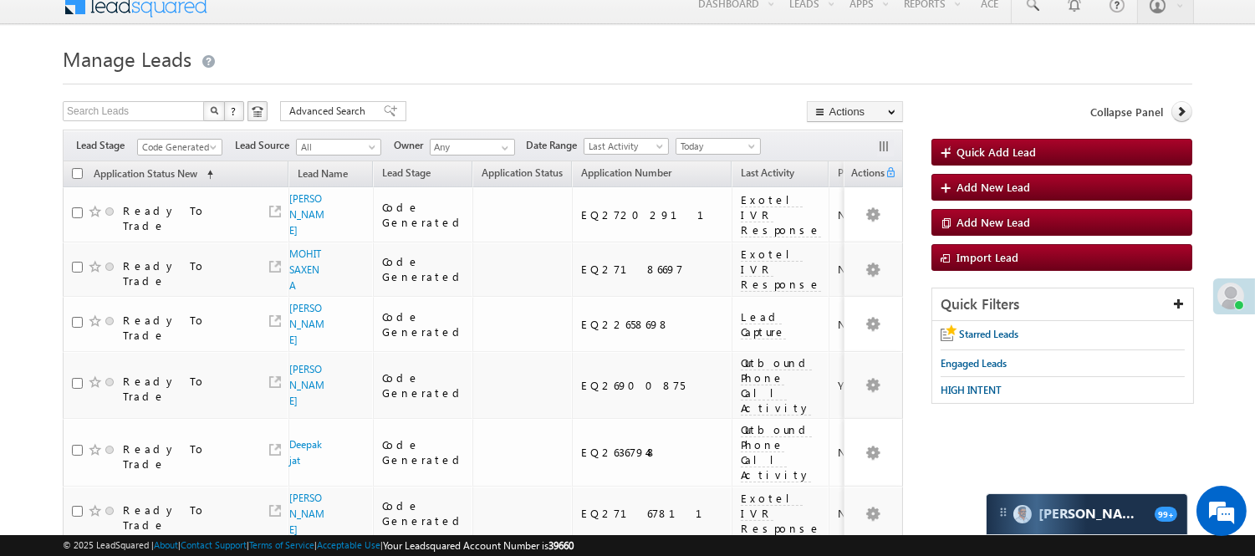
scroll to position [0, 0]
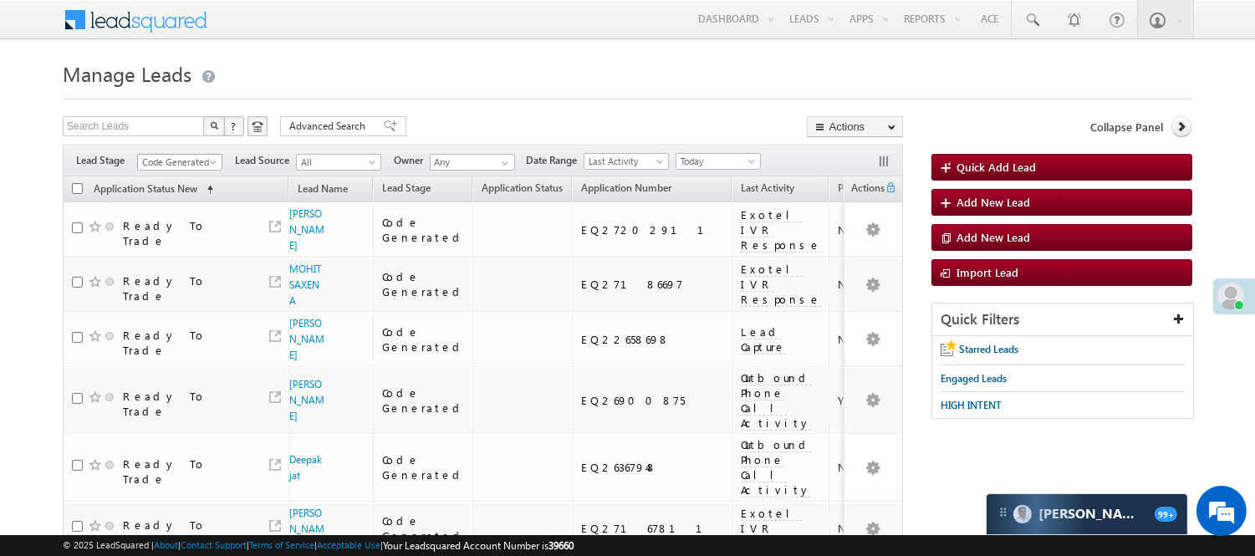
click at [169, 154] on link "Code Generated" at bounding box center [179, 162] width 85 height 17
click at [165, 205] on link "Lead Generated" at bounding box center [180, 197] width 84 height 15
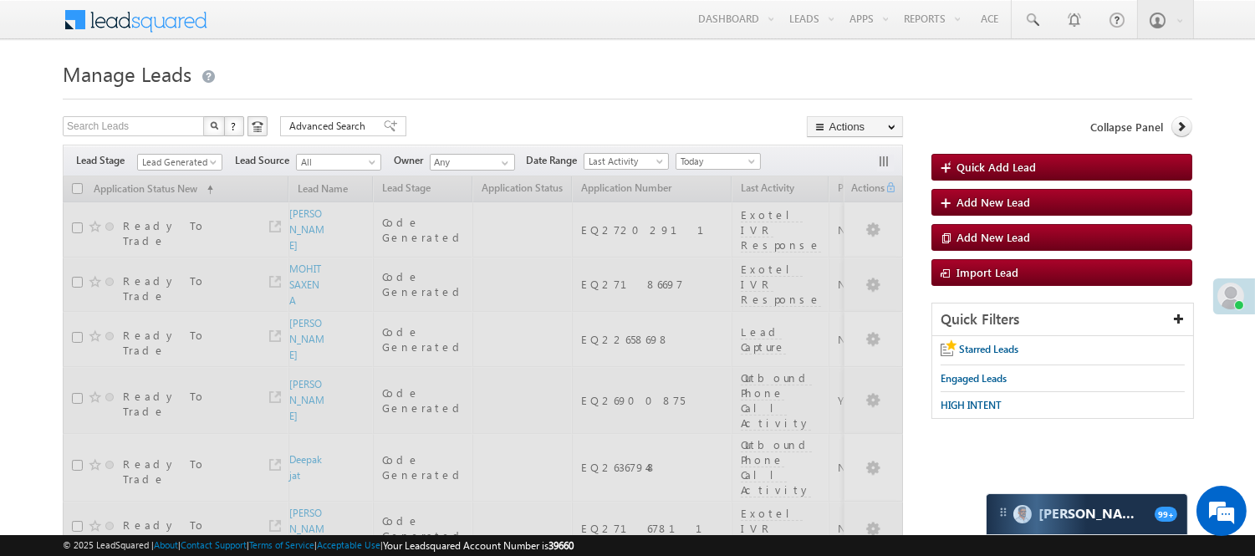
click at [467, 74] on h1 "Manage Leads" at bounding box center [628, 72] width 1130 height 33
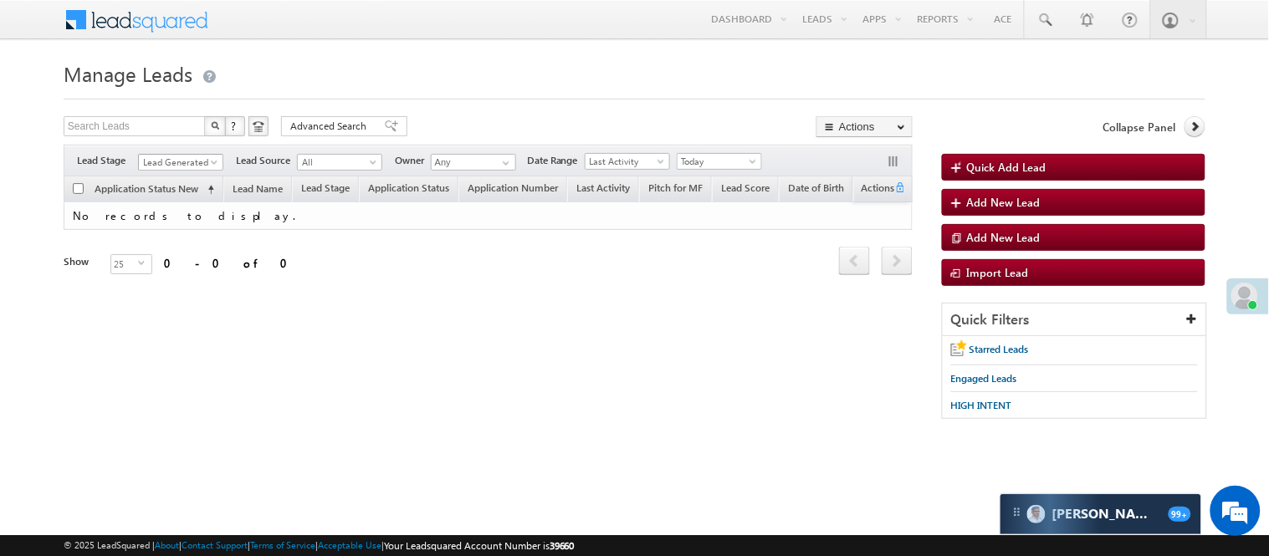
click at [181, 162] on span "Lead Generated" at bounding box center [178, 162] width 79 height 15
click at [165, 277] on link "Code Generated" at bounding box center [181, 282] width 84 height 15
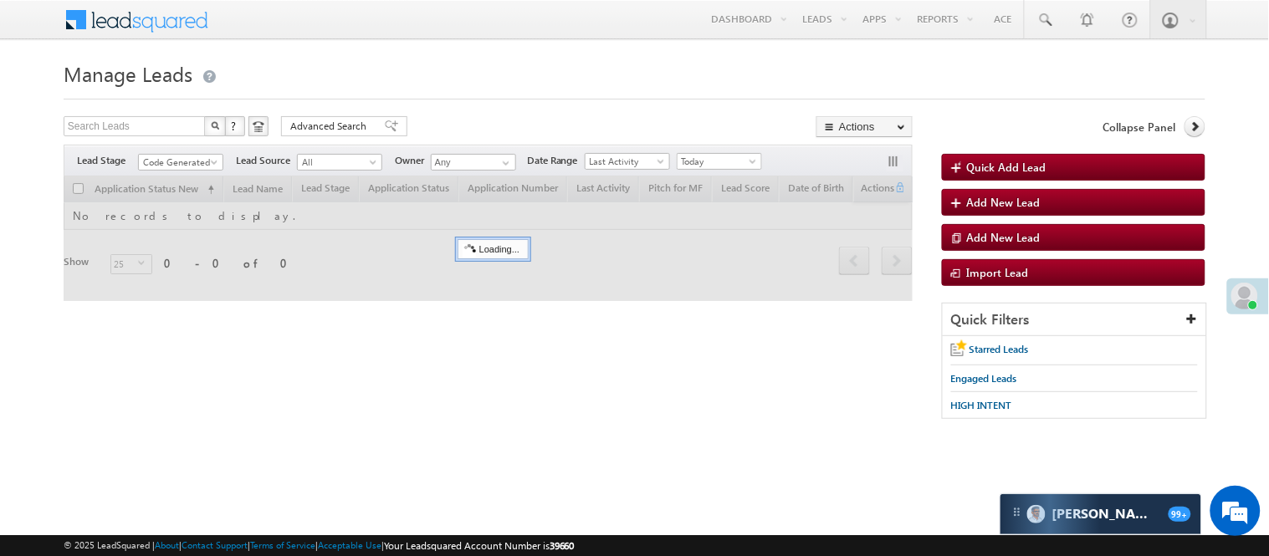
click at [560, 64] on h1 "Manage Leads" at bounding box center [635, 72] width 1142 height 33
click at [174, 171] on body "Menu Nisha Anand Yadav Nisha .Yada v@ang elbro king. com" at bounding box center [634, 237] width 1269 height 474
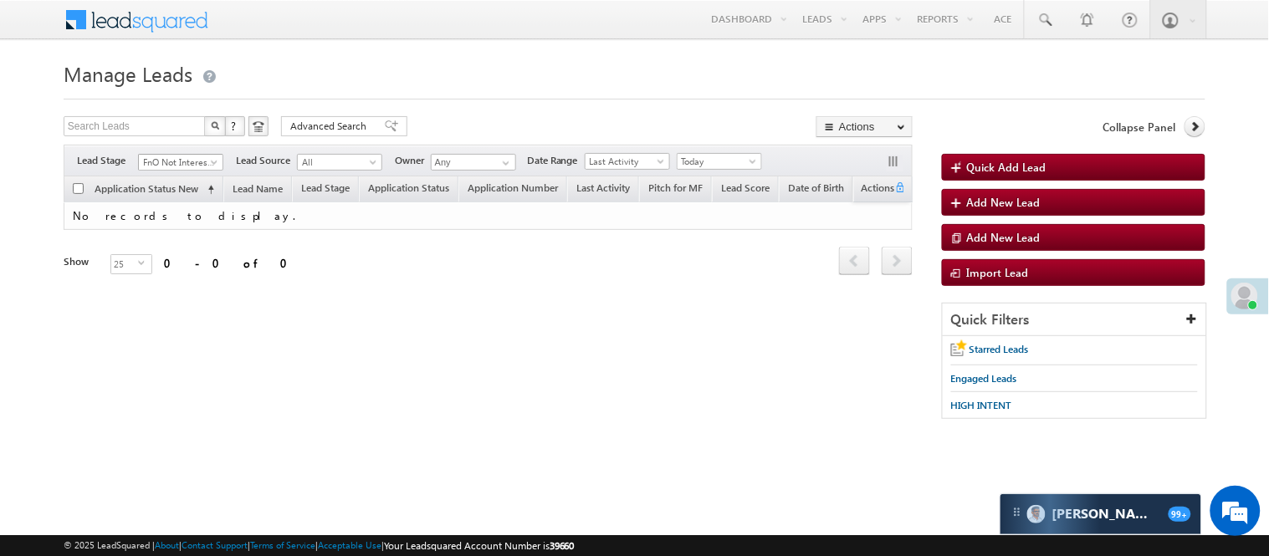
scroll to position [405, 0]
click at [174, 166] on span "FnO Not Interested" at bounding box center [178, 162] width 79 height 15
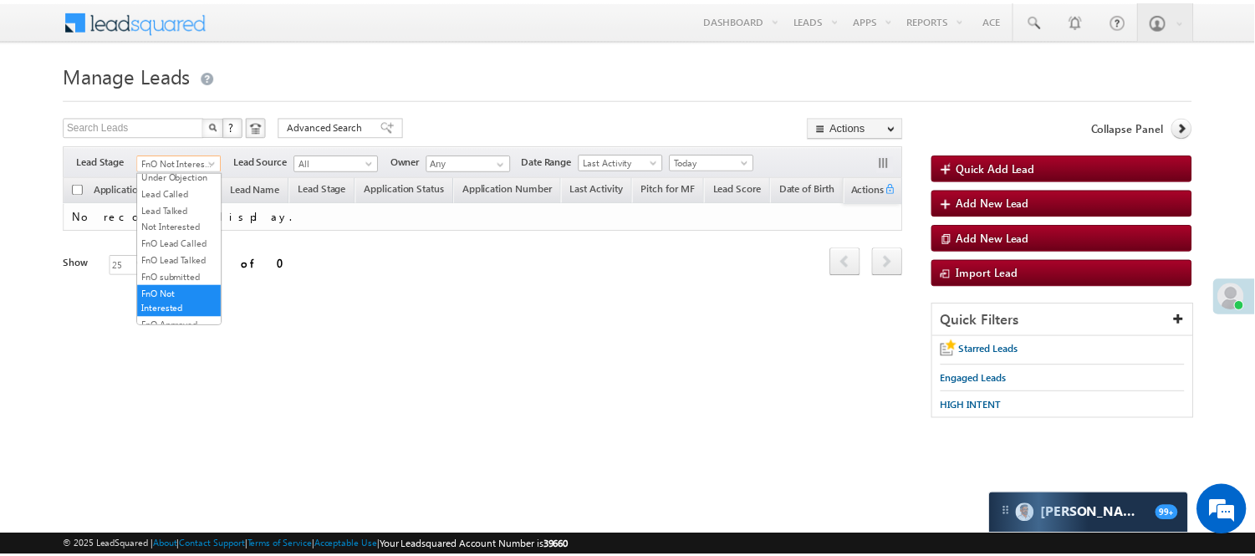
scroll to position [278, 0]
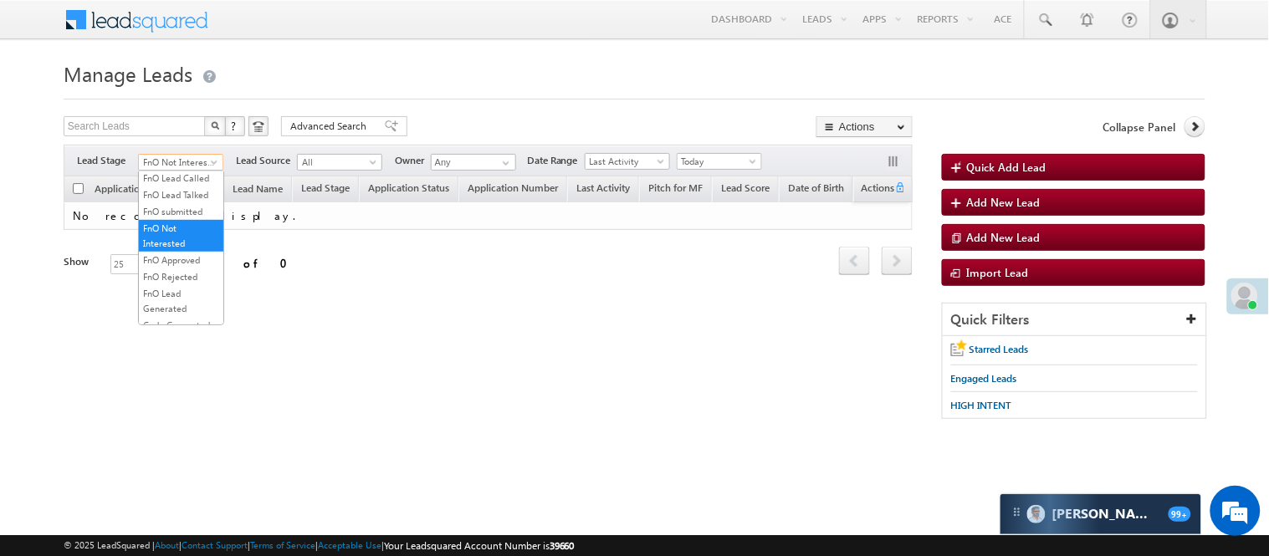
click at [182, 152] on link "Lead Talked" at bounding box center [181, 144] width 84 height 15
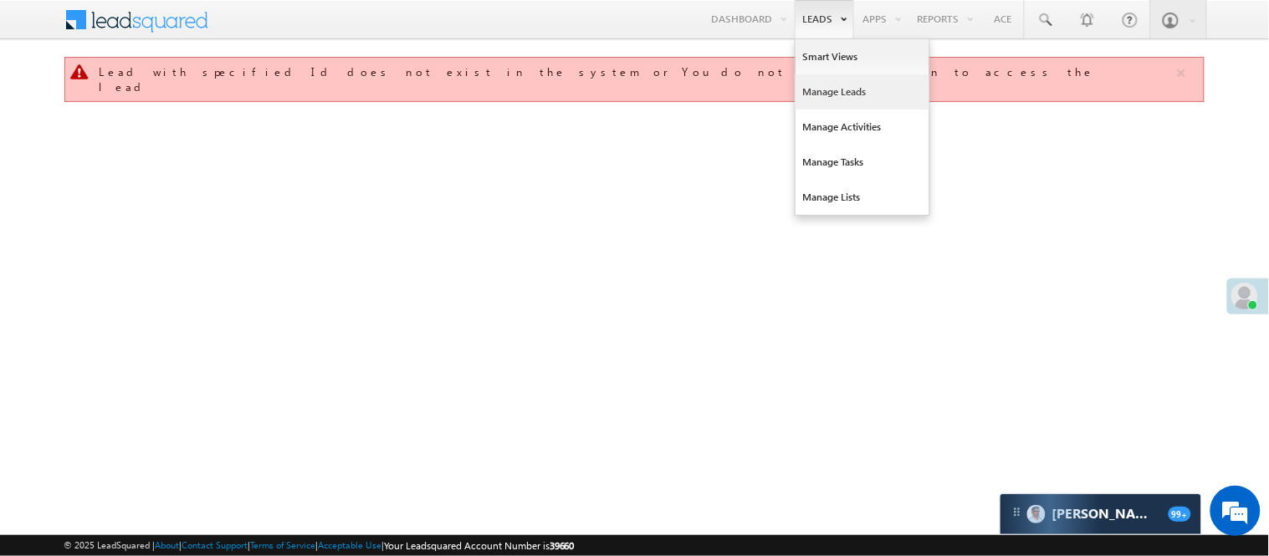
click at [838, 94] on link "Manage Leads" at bounding box center [862, 91] width 134 height 35
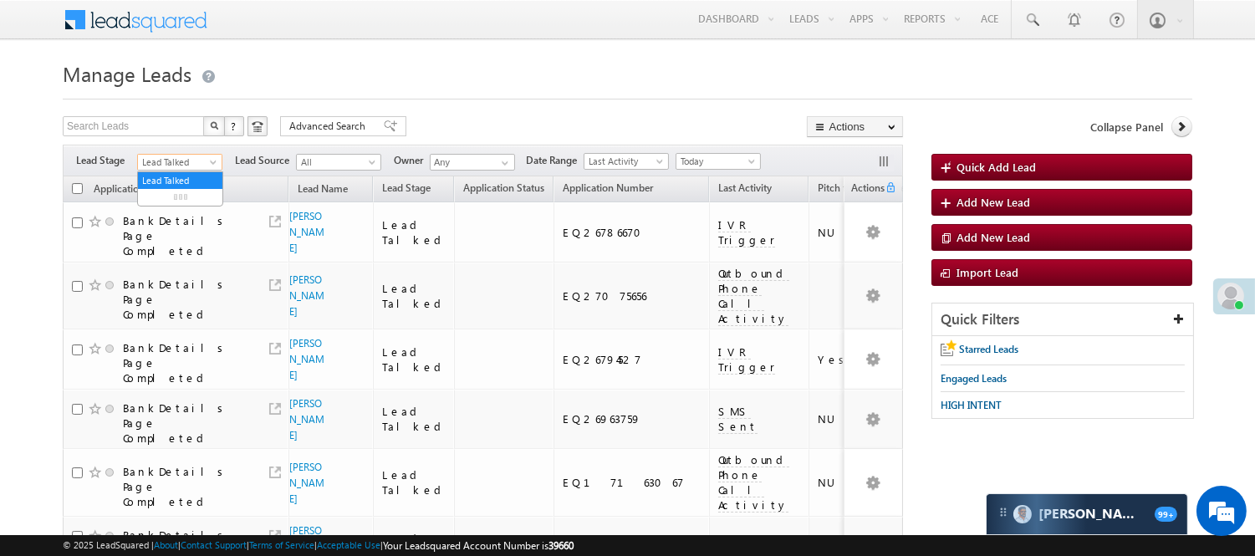
click at [202, 155] on span "Lead Talked" at bounding box center [177, 162] width 79 height 15
click at [176, 205] on link "Lead Generated" at bounding box center [180, 197] width 84 height 15
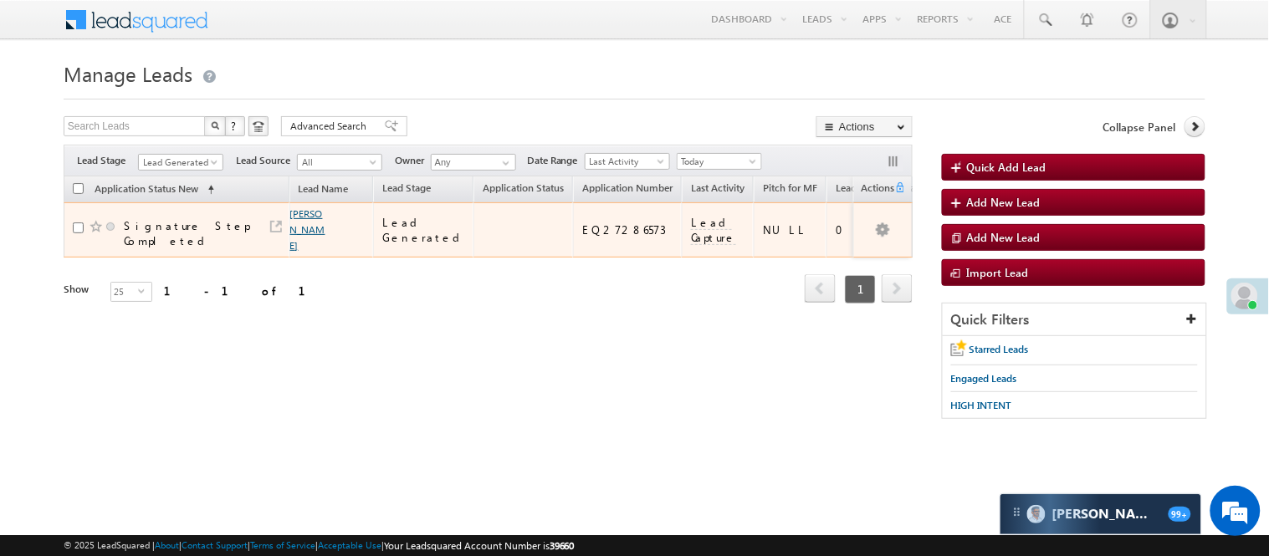
click at [303, 215] on link "[PERSON_NAME]" at bounding box center [307, 229] width 35 height 44
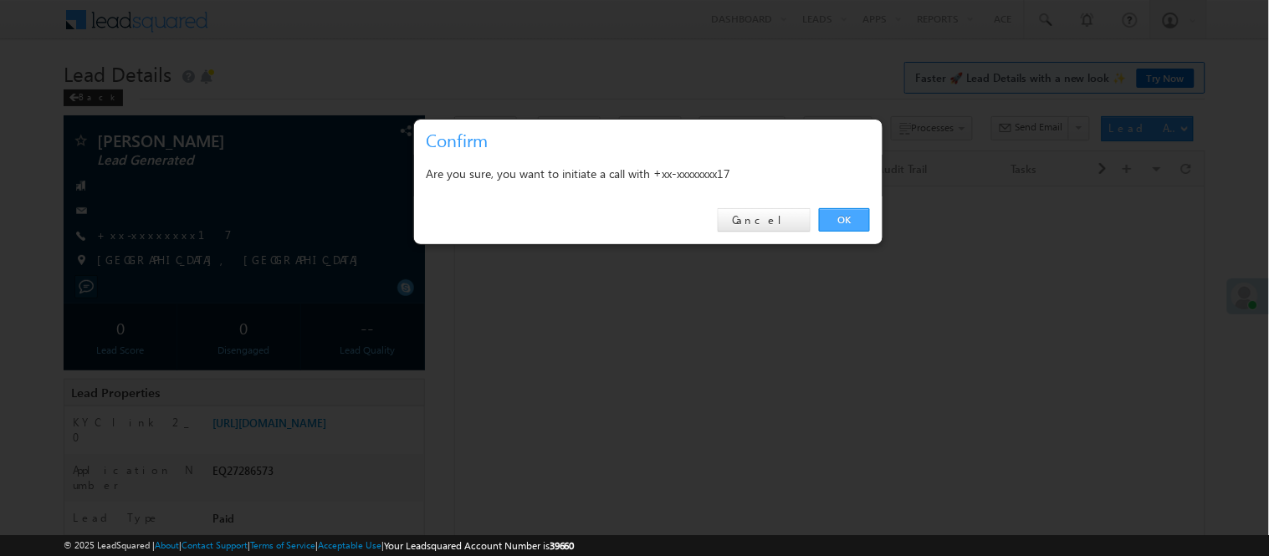
click at [859, 213] on link "OK" at bounding box center [844, 219] width 51 height 23
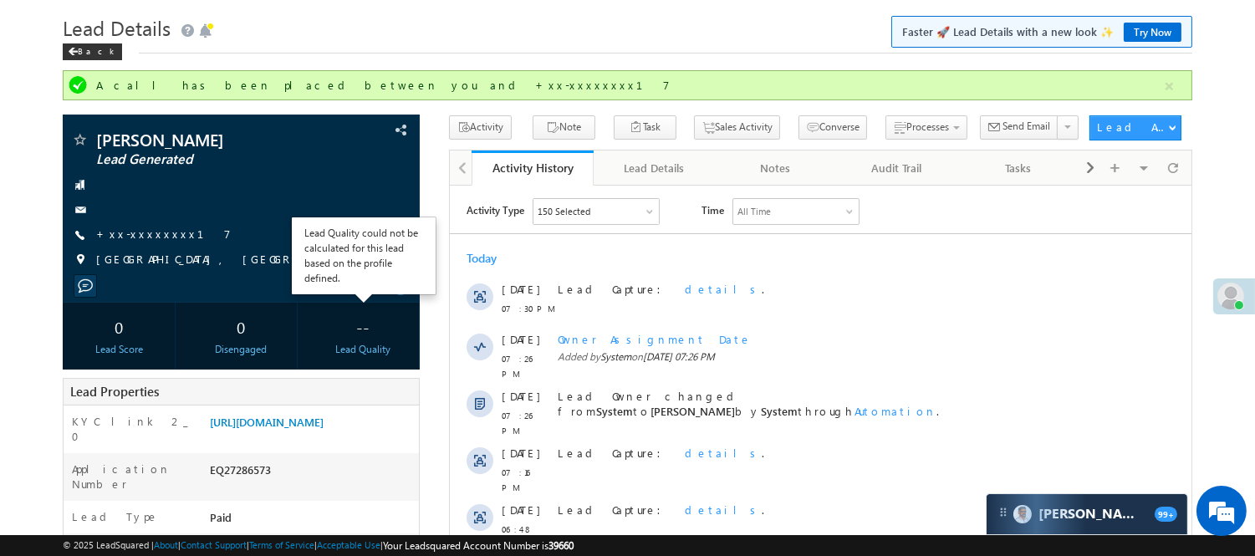
scroll to position [186, 0]
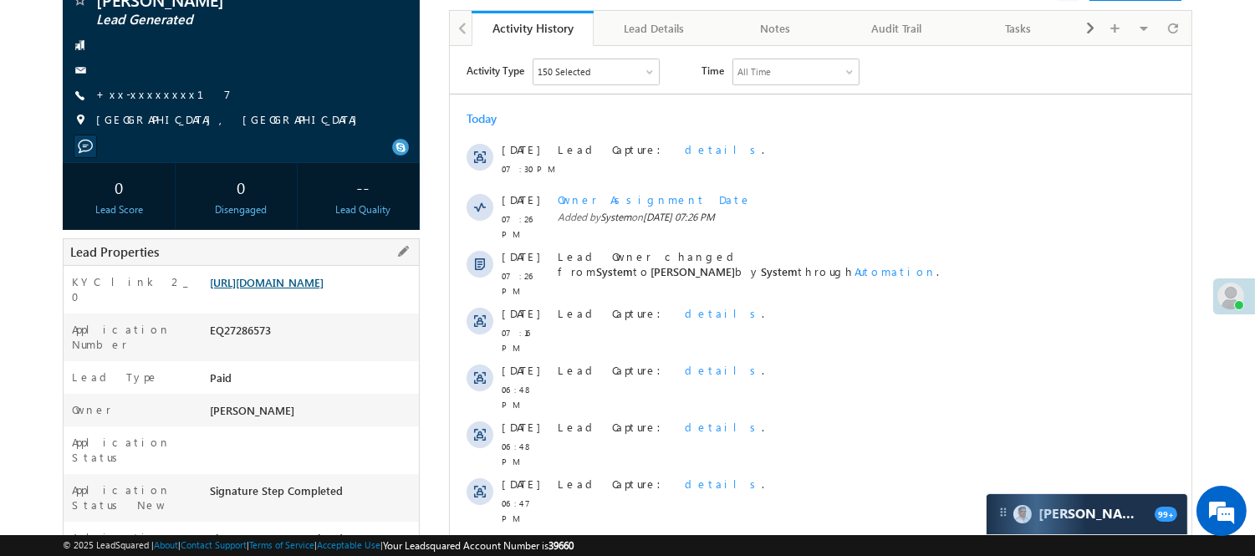
click at [299, 289] on link "[URL][DOMAIN_NAME]" at bounding box center [267, 282] width 114 height 14
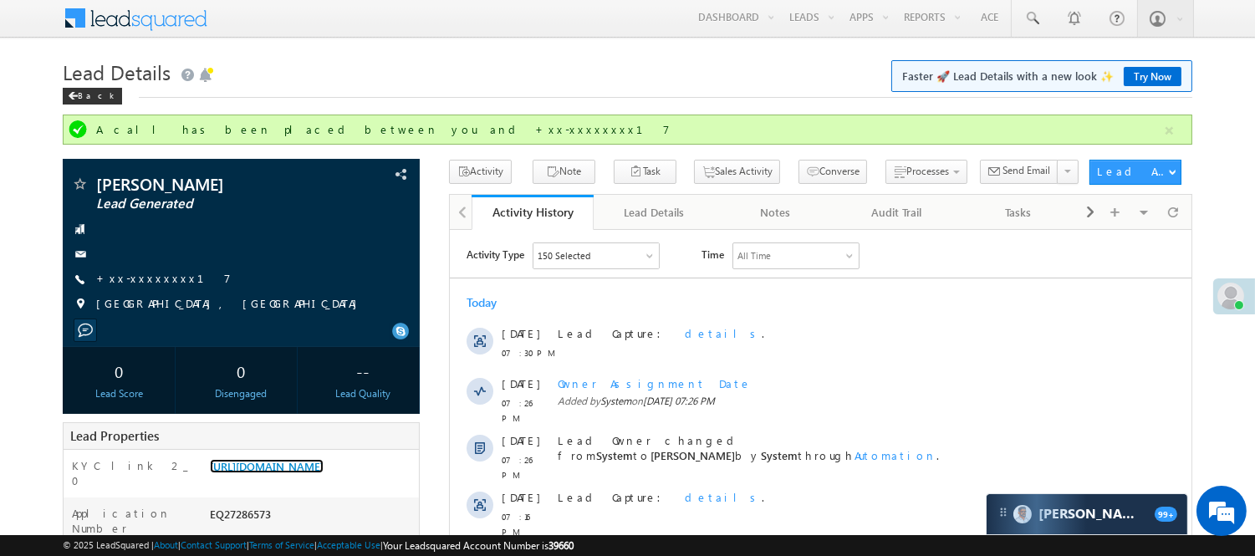
scroll to position [0, 0]
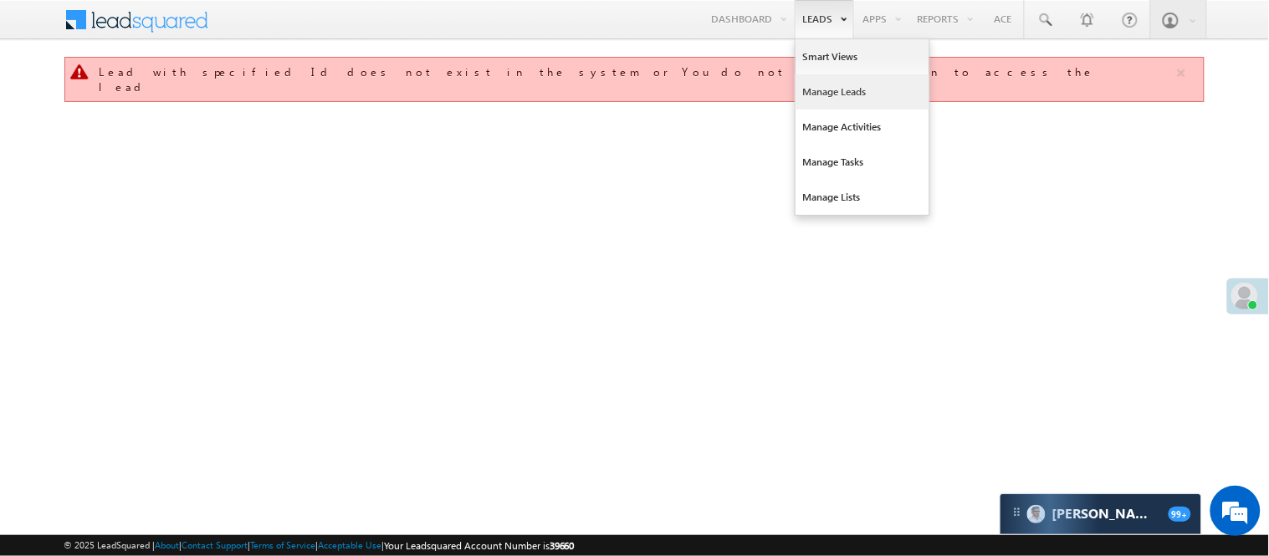
click at [836, 88] on link "Manage Leads" at bounding box center [862, 91] width 134 height 35
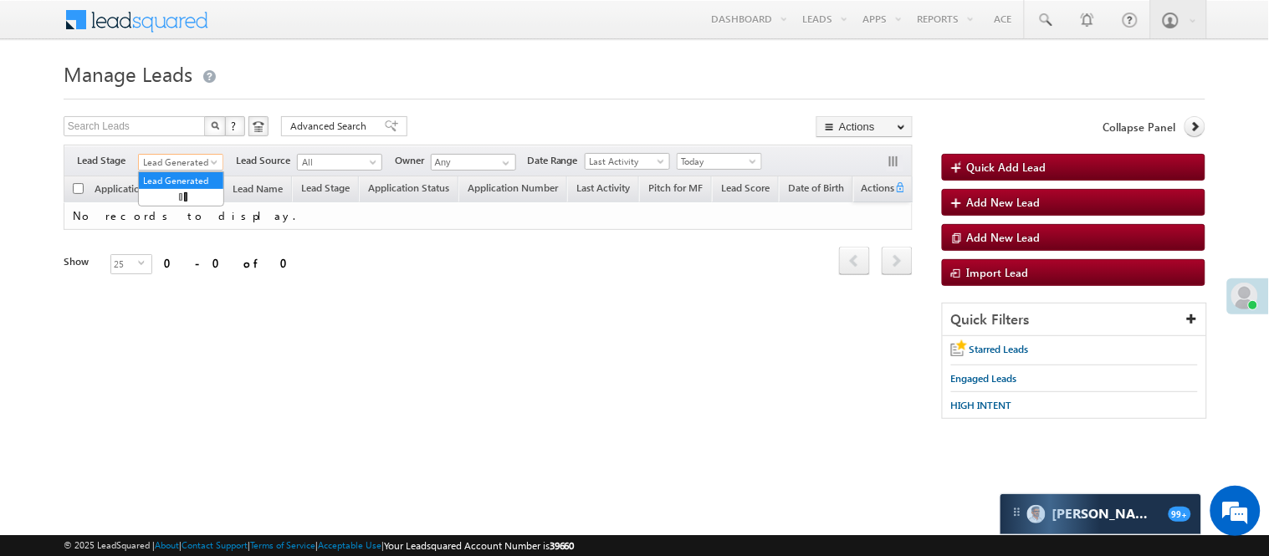
click at [178, 159] on span "Lead Generated" at bounding box center [178, 162] width 79 height 15
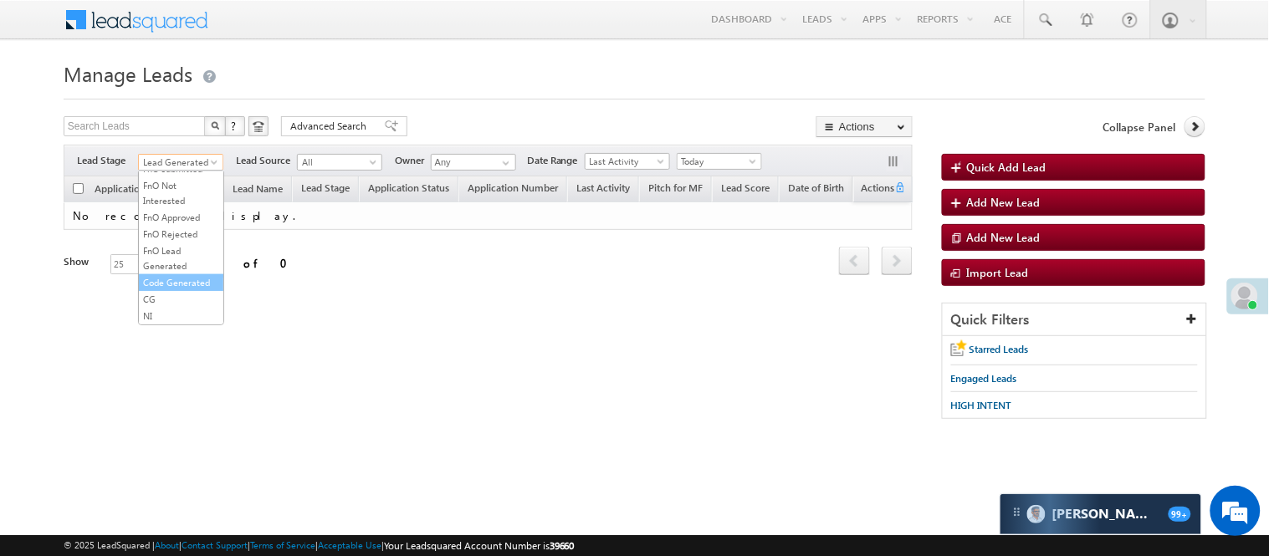
click at [170, 275] on link "Code Generated" at bounding box center [181, 282] width 84 height 15
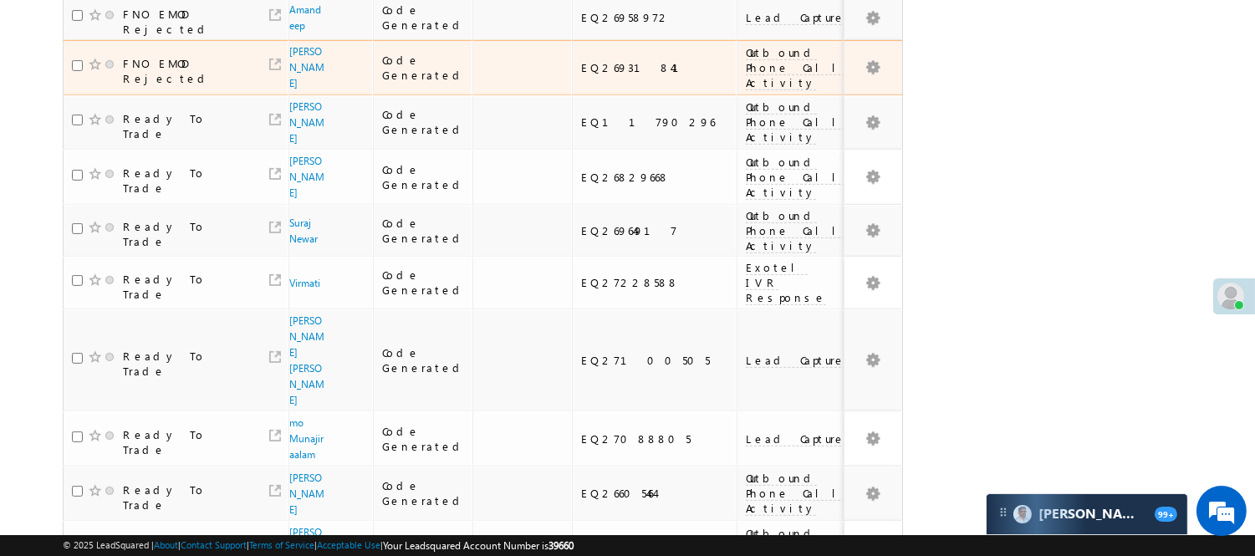
scroll to position [1391, 0]
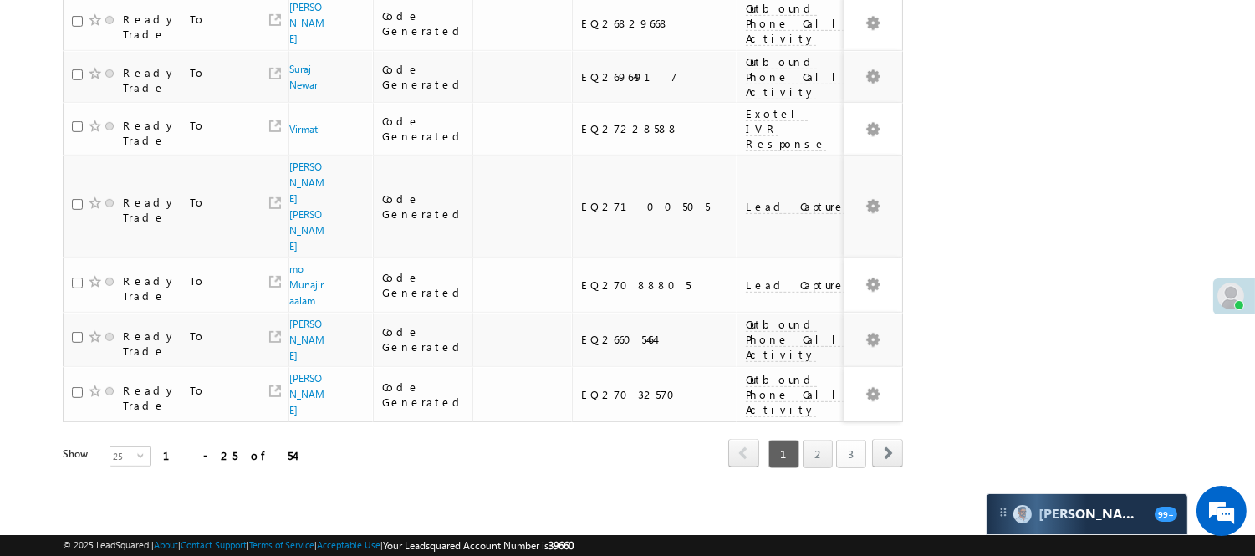
click at [849, 440] on link "3" at bounding box center [851, 454] width 30 height 28
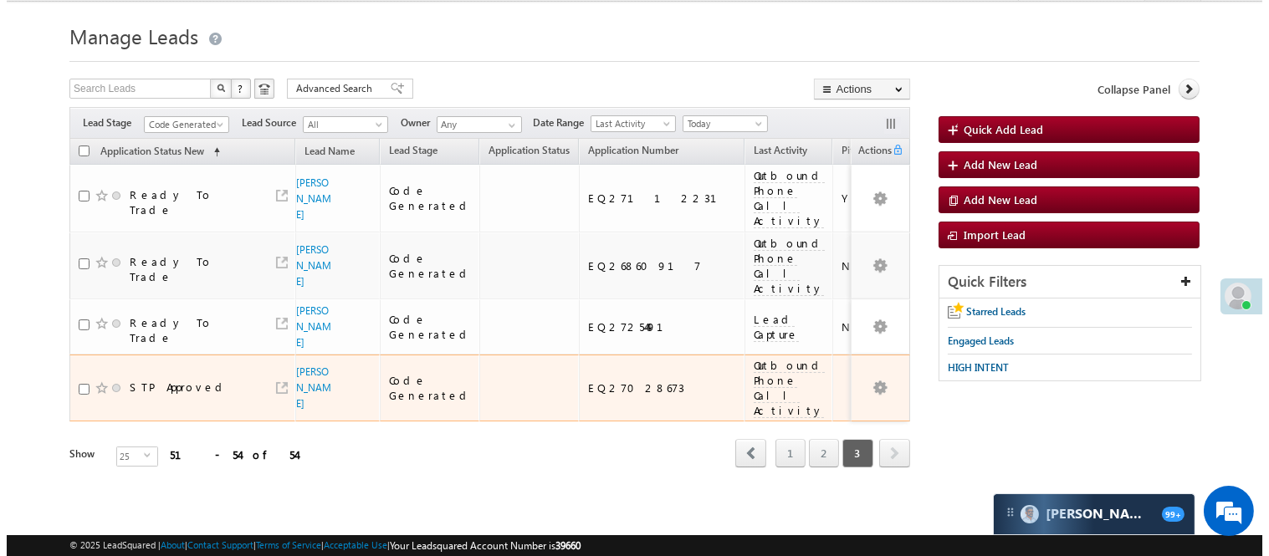
scroll to position [0, 0]
